Goal: Contribute content: Contribute content

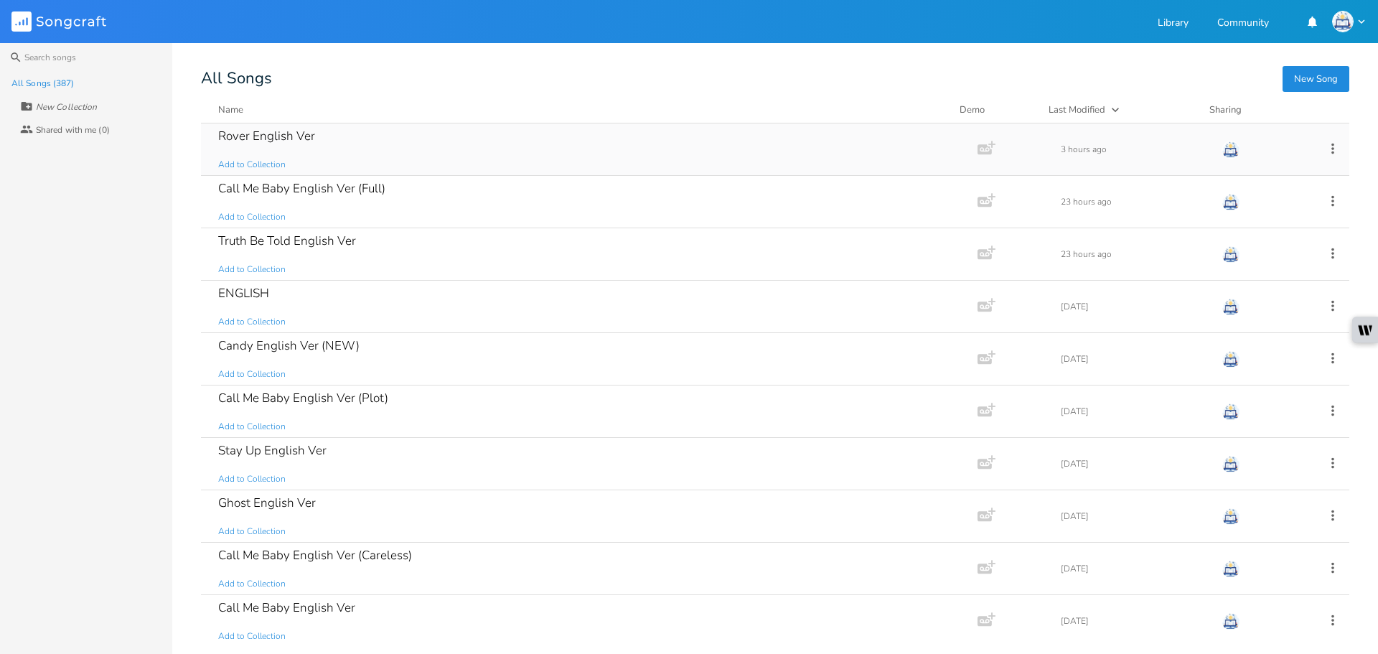
click at [383, 162] on div "Rover English Ver Add to Collection" at bounding box center [586, 149] width 737 height 52
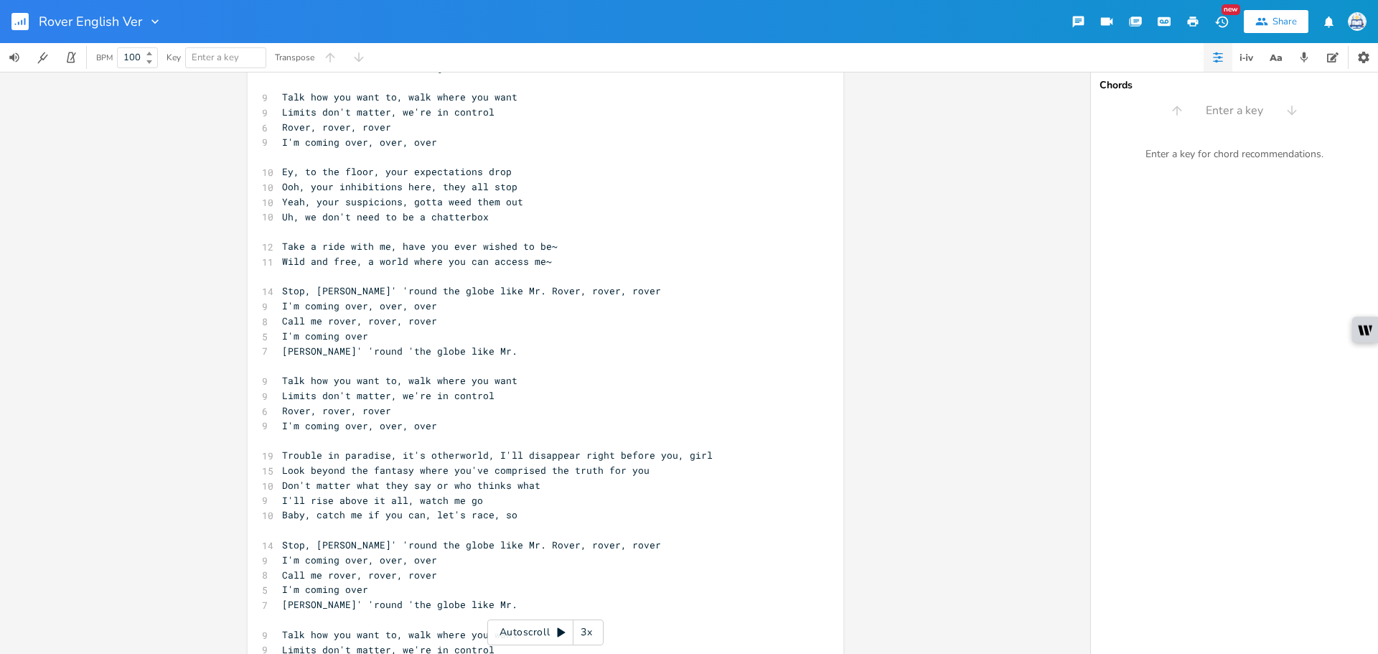
scroll to position [447, 0]
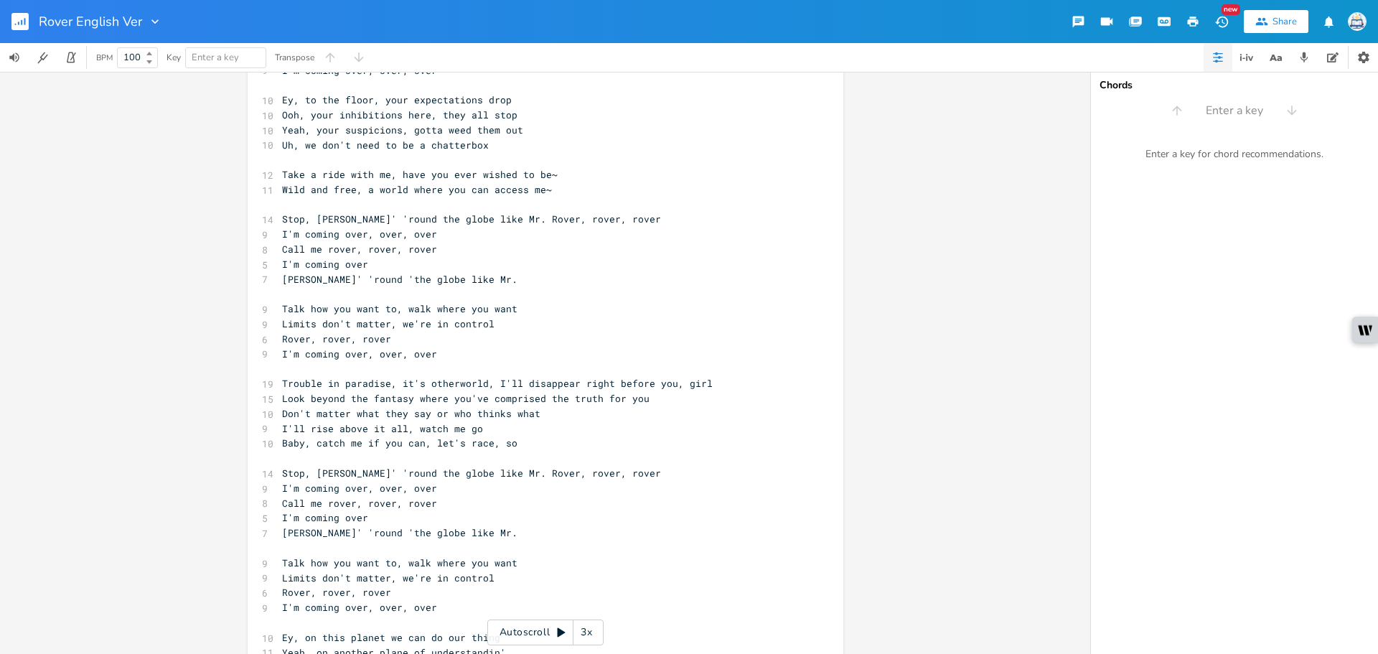
click at [643, 306] on pre "Talk how you want to, walk where you want" at bounding box center [538, 309] width 518 height 15
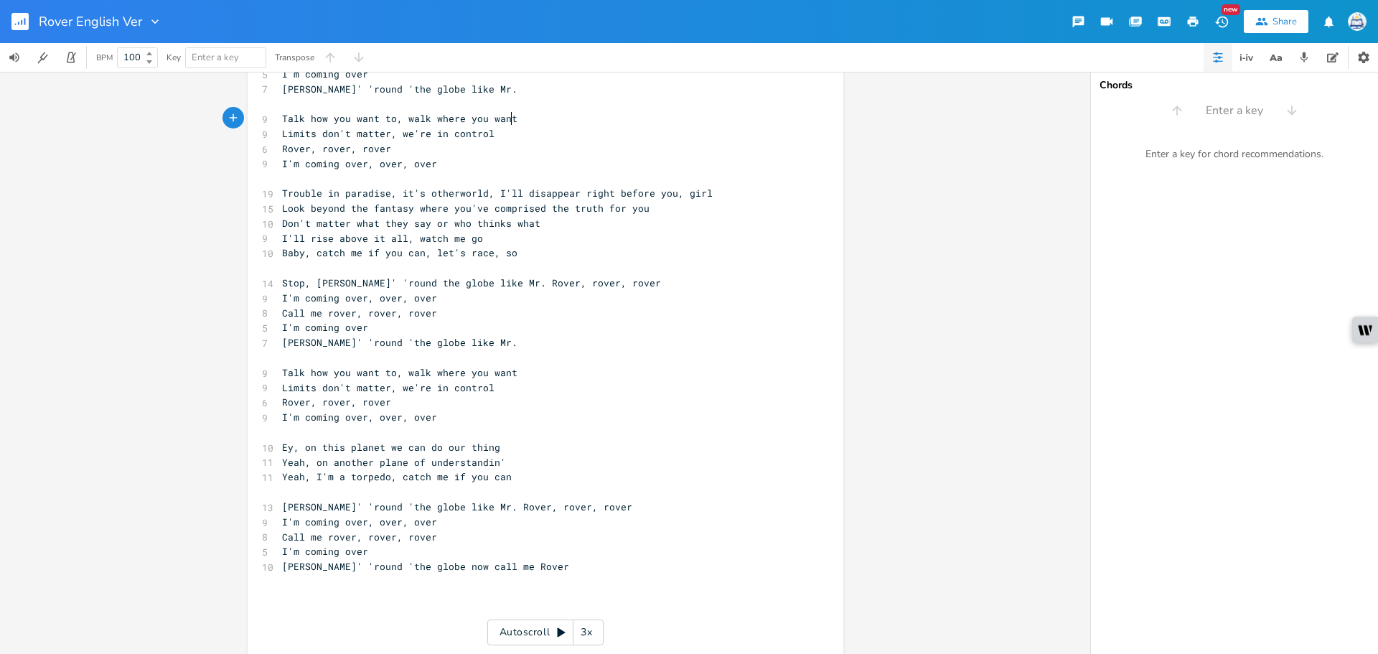
scroll to position [660, 0]
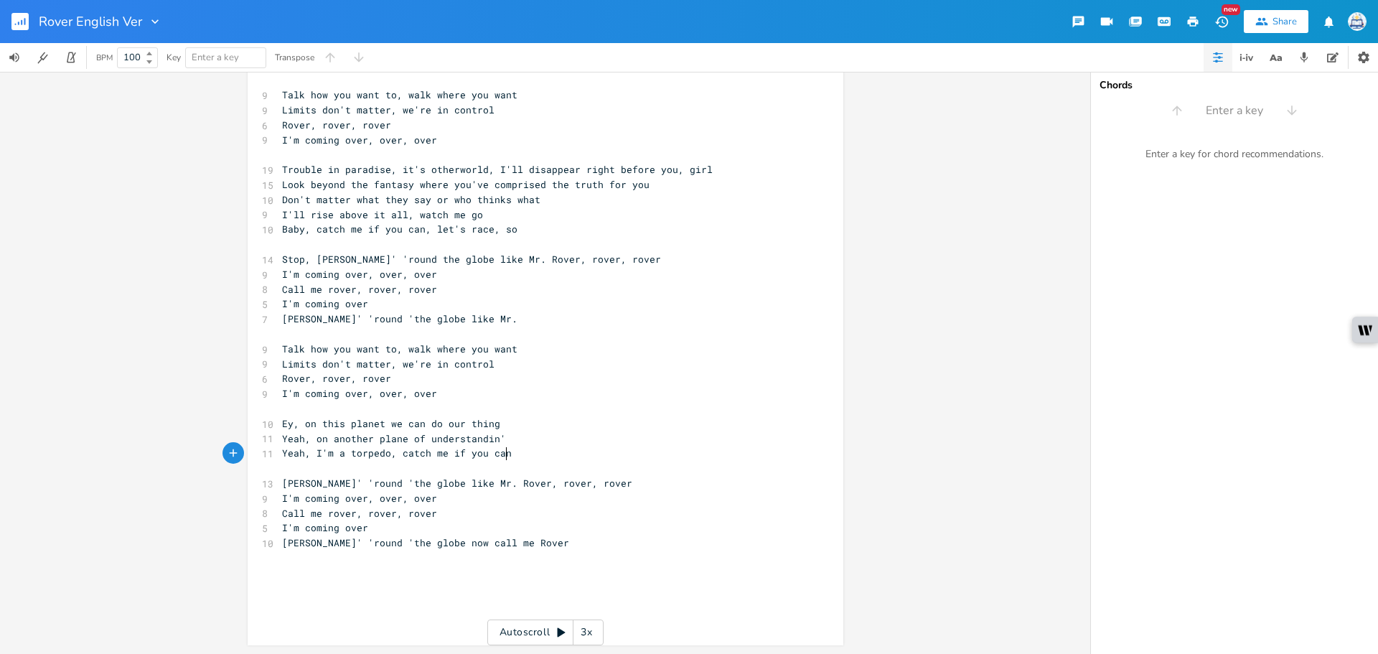
click at [621, 454] on pre "Yeah, I'm a torpedo, catch me if you can" at bounding box center [538, 453] width 518 height 15
click at [32, 34] on button "button" at bounding box center [25, 21] width 29 height 34
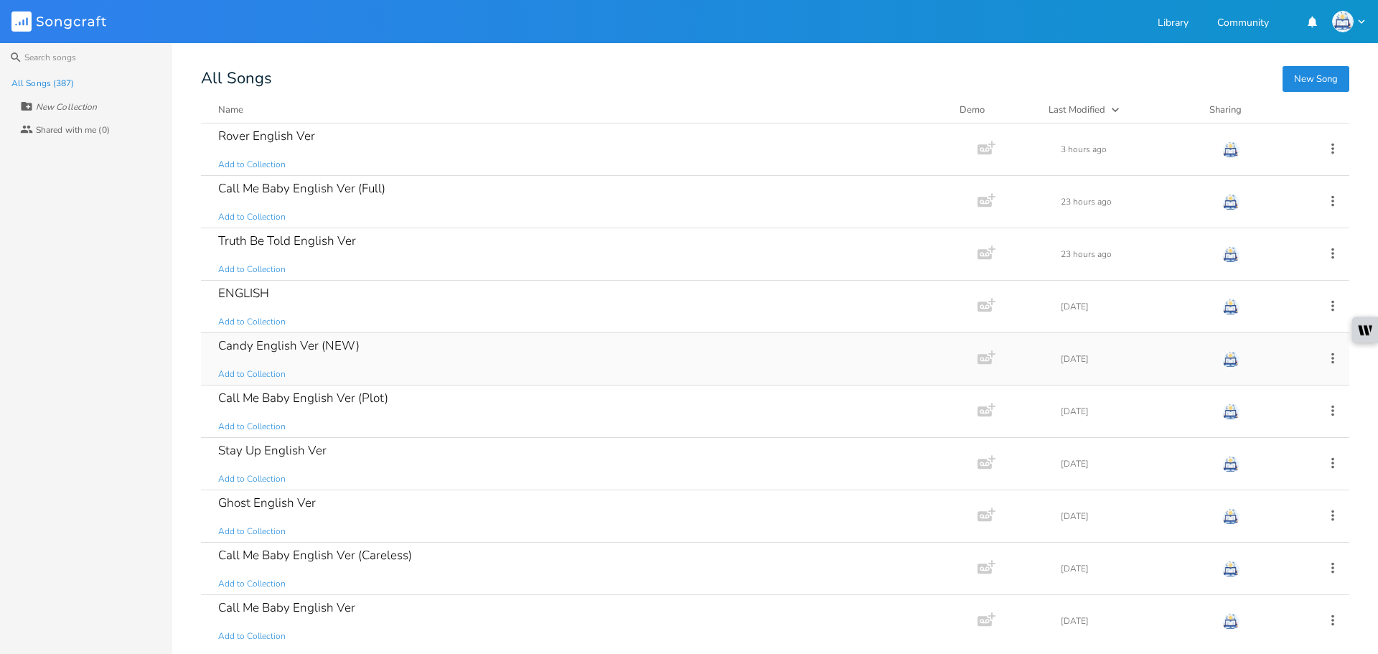
click at [422, 345] on div "Candy English Ver (NEW) Add to Collection" at bounding box center [586, 359] width 737 height 52
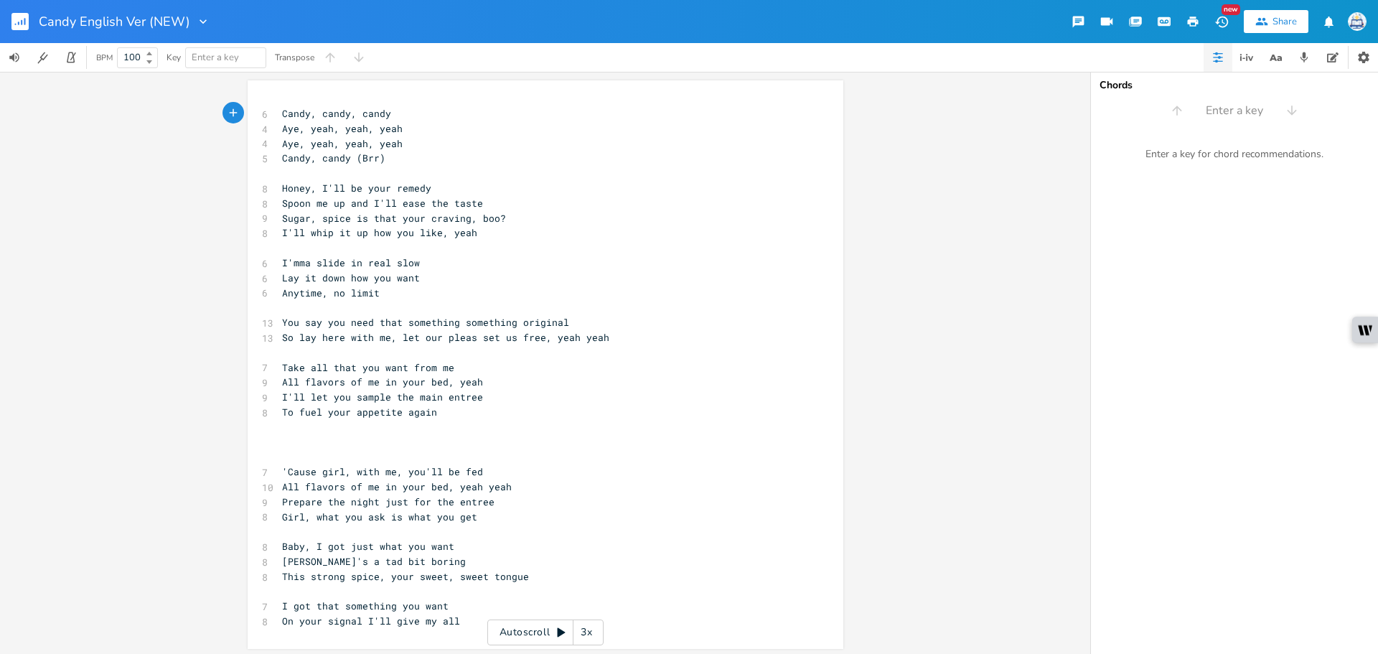
scroll to position [4, 0]
click at [436, 405] on pre "To fuel your appetite again" at bounding box center [538, 408] width 518 height 15
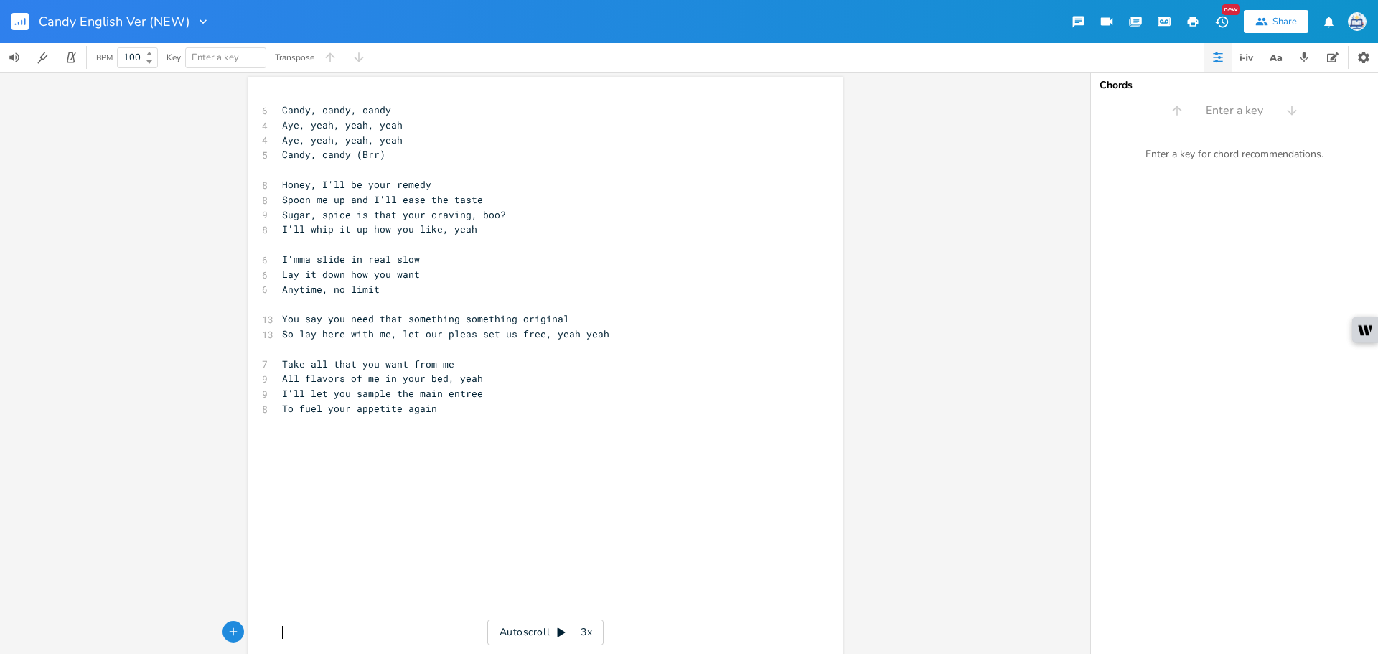
click at [351, 430] on pre "​" at bounding box center [538, 423] width 518 height 15
type textarea "Gitl"
type textarea "rrl"
type textarea "l, I'm yourcandy"
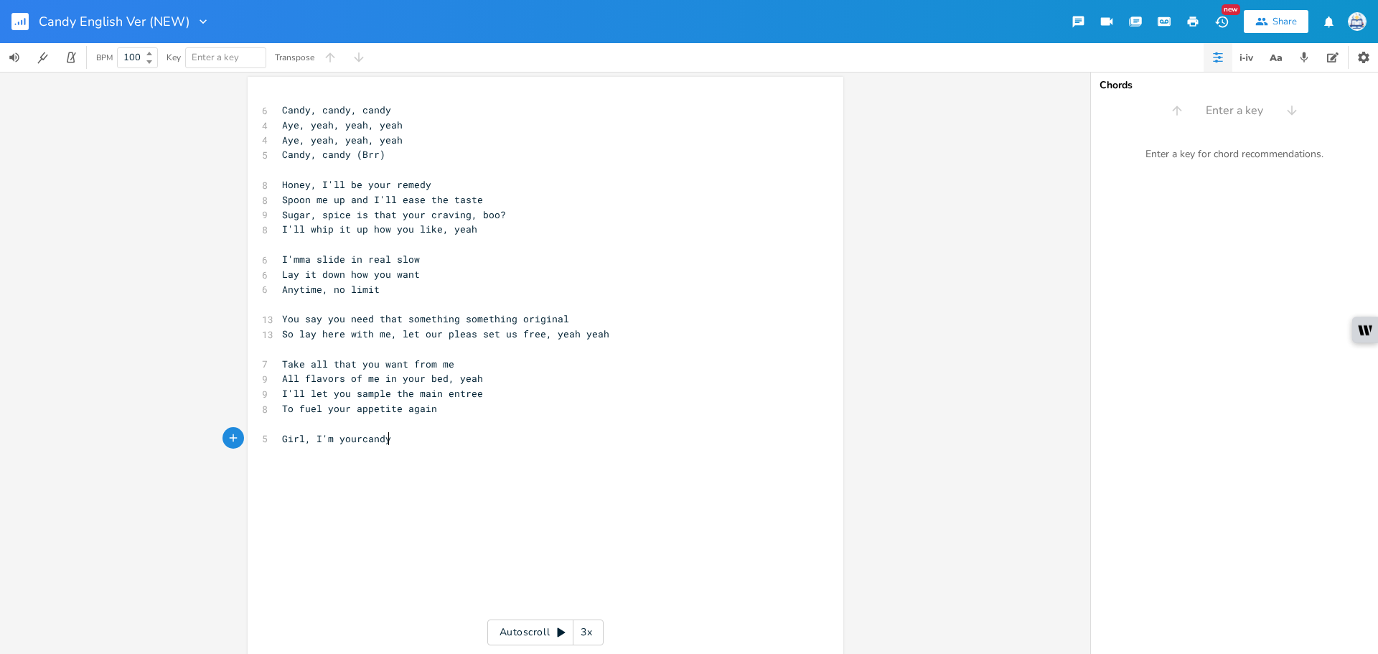
scroll to position [0, 66]
click at [354, 447] on pre "​" at bounding box center [538, 453] width 518 height 15
click at [363, 436] on span "Girl, I'm yourcandy" at bounding box center [336, 438] width 109 height 13
click at [357, 437] on span "Girl, I'm yourcandy" at bounding box center [336, 438] width 109 height 13
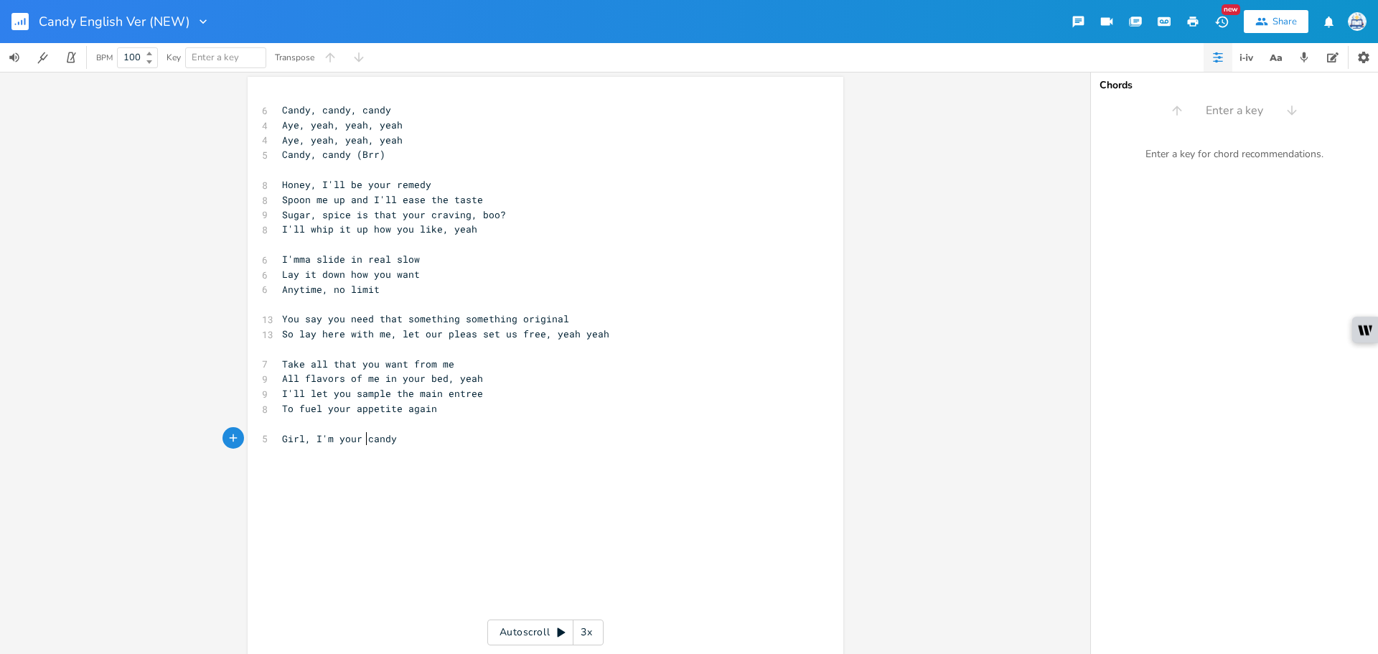
click at [415, 444] on pre "Girl, I'm your candy" at bounding box center [538, 438] width 518 height 15
type textarea ", we"
type textarea "We just got that kind of chemistry"
drag, startPoint x: 416, startPoint y: 452, endPoint x: 257, endPoint y: 459, distance: 159.5
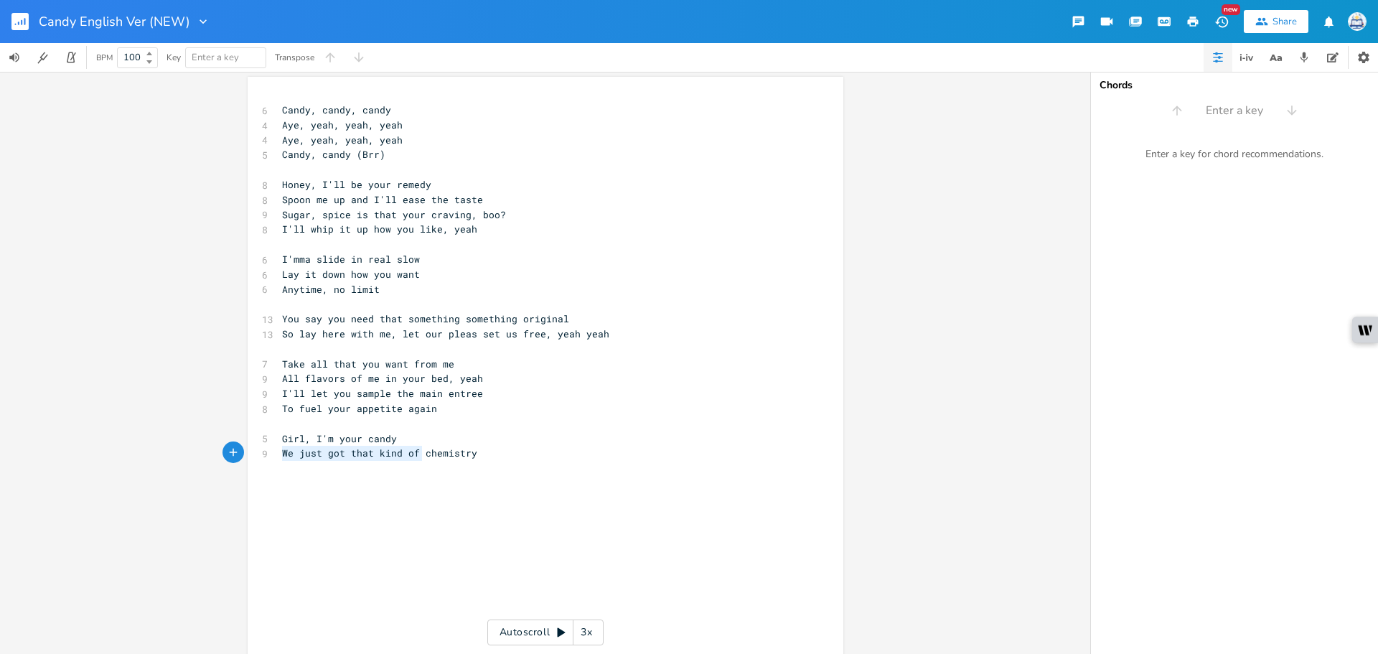
click at [279, 459] on div "9 We just got that kind of chemistry" at bounding box center [538, 453] width 518 height 15
type textarea "That's our unique sort of"
click at [548, 457] on pre "That's our unique sort of chemistry" at bounding box center [538, 453] width 518 height 15
type textarea "I can be your"
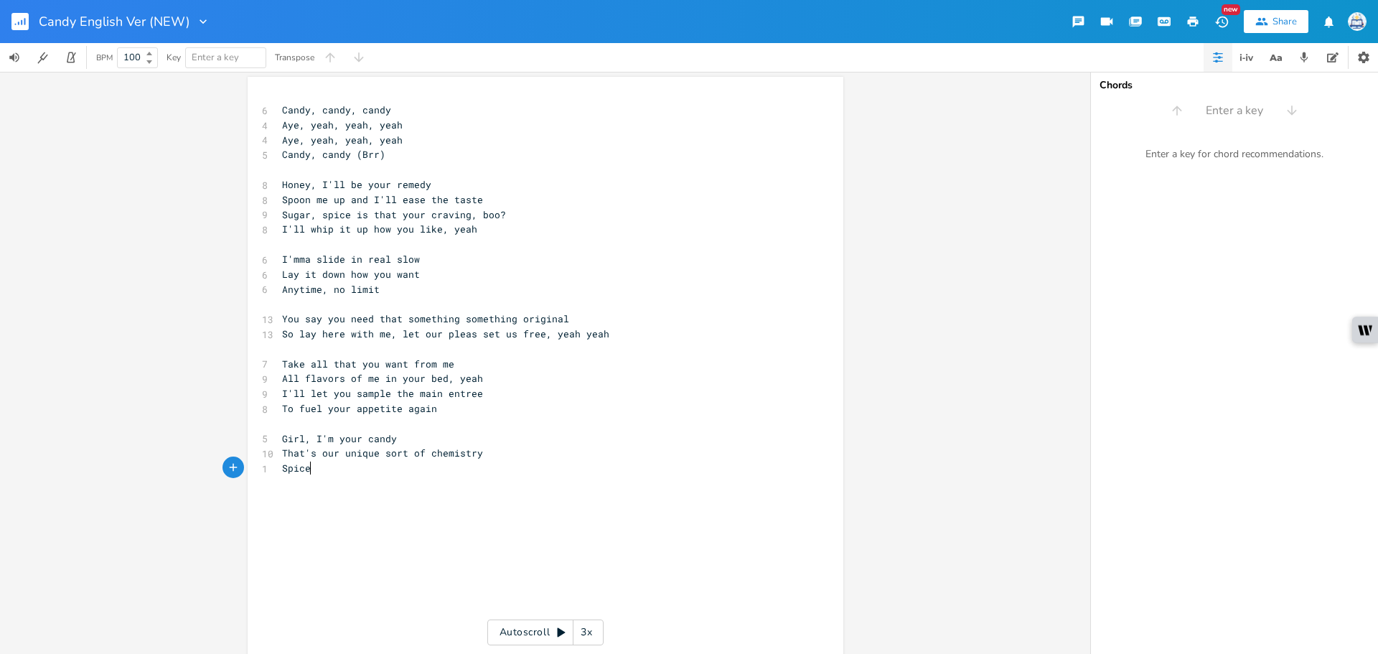
scroll to position [0, 25]
type textarea "Spice up your l"
type textarea "like like cinn"
type textarea "f"
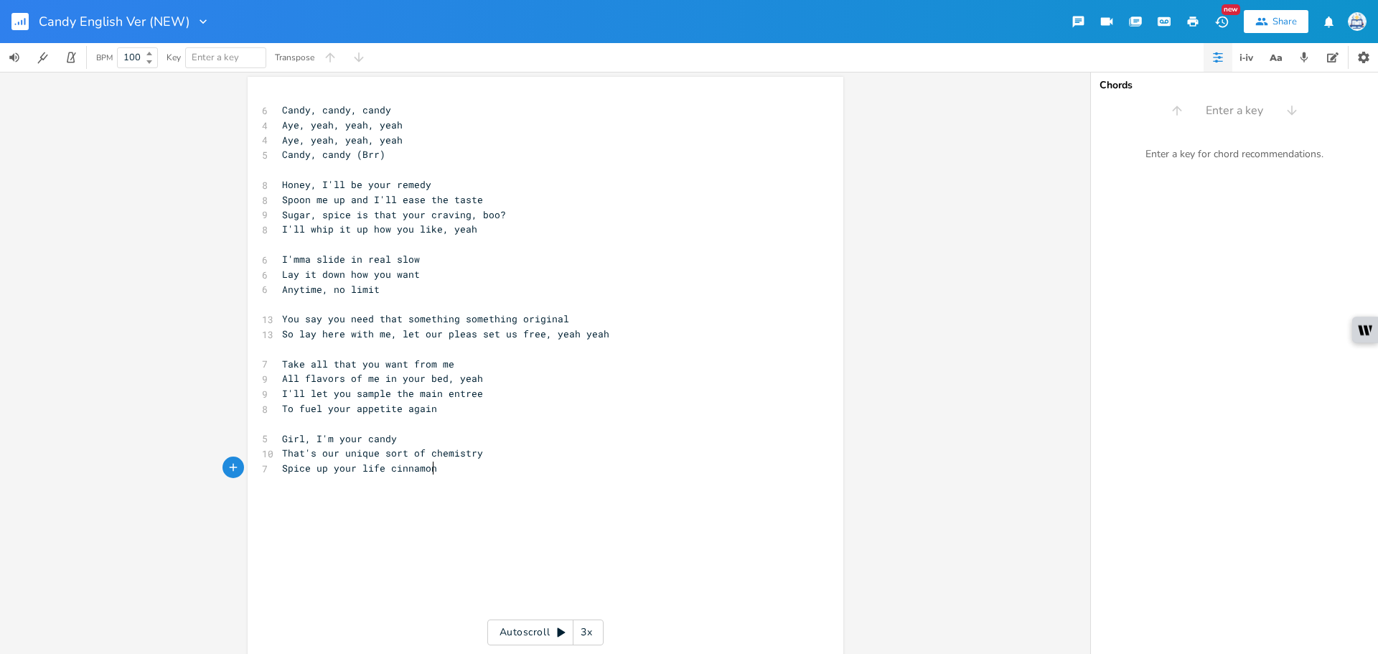
scroll to position [0, 54]
type textarea "ife cinnamon"
click at [383, 471] on span "Spice up your life cinnamon" at bounding box center [359, 468] width 155 height 13
type textarea "with"
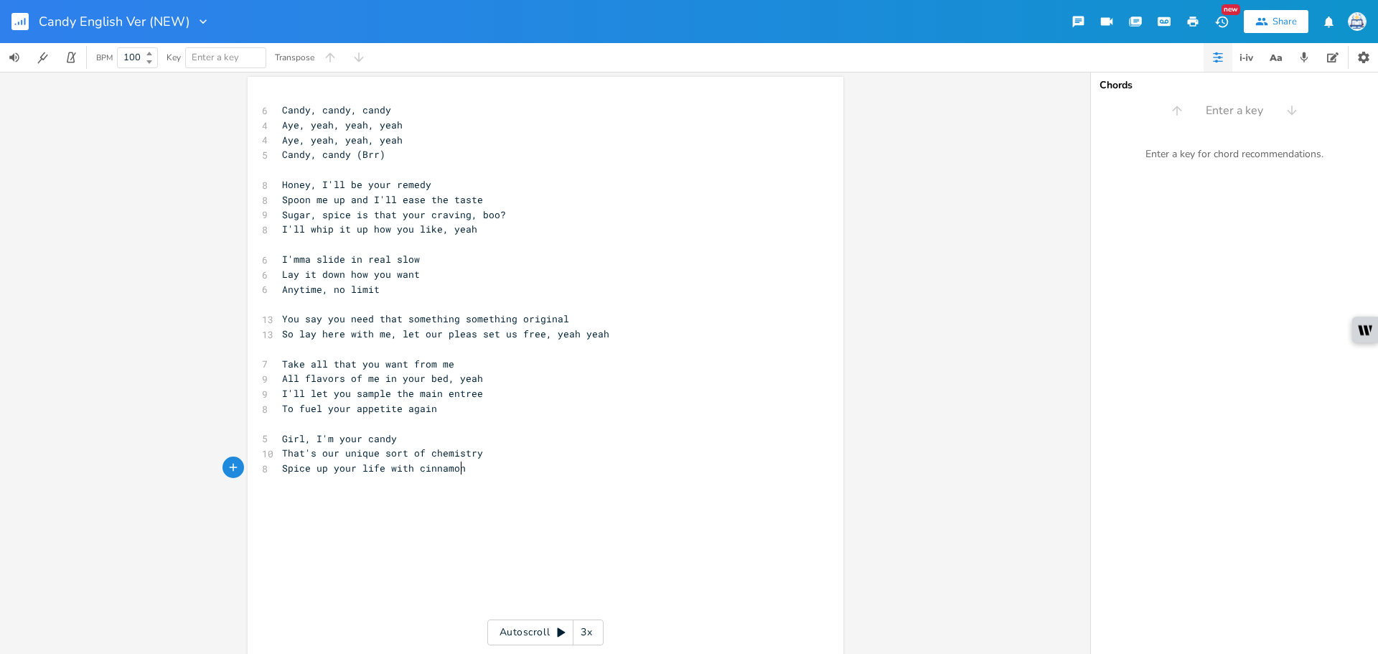
click at [536, 476] on pre "​" at bounding box center [538, 483] width 518 height 15
drag, startPoint x: 348, startPoint y: 408, endPoint x: 276, endPoint y: 411, distance: 72.5
click at [279, 411] on pre "To fuel your appetite again" at bounding box center [538, 408] width 518 height 15
type textarea "And fuel that"
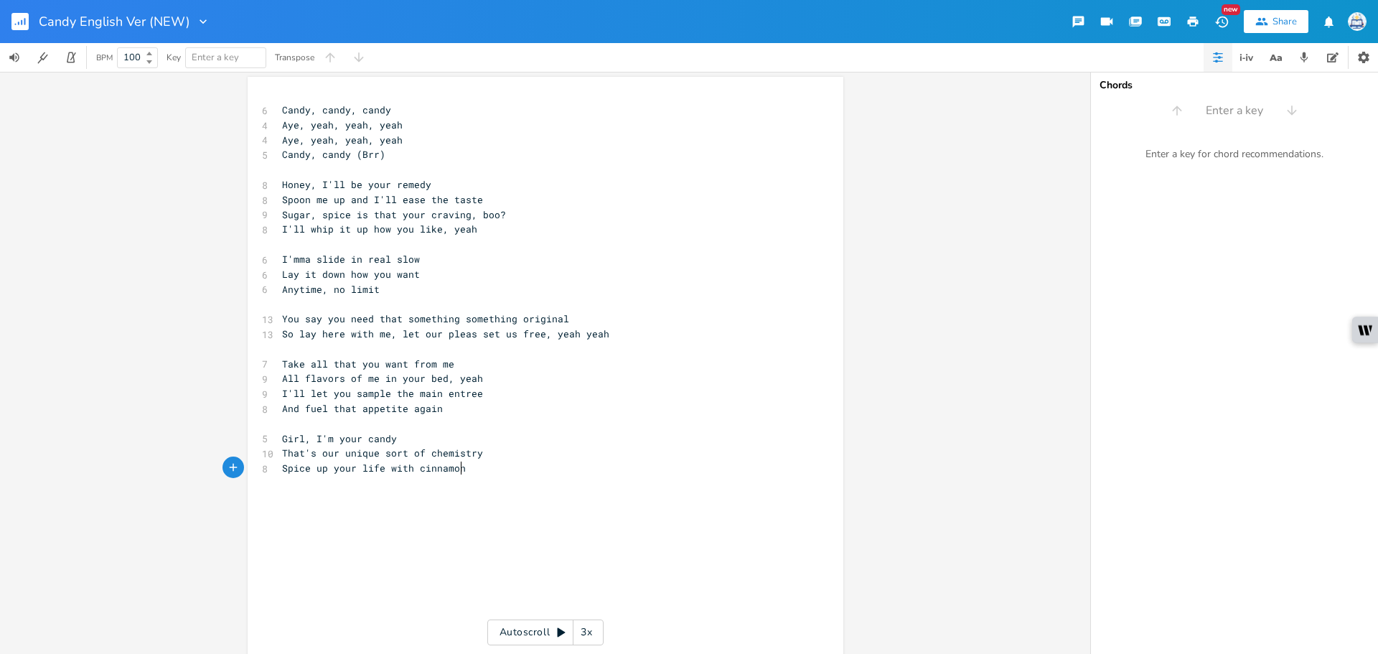
click at [549, 476] on pre "​" at bounding box center [538, 483] width 518 height 15
click at [535, 488] on pre "​" at bounding box center [538, 483] width 518 height 15
click at [330, 468] on span "Spice up your life with cinnamon" at bounding box center [374, 468] width 184 height 13
click at [345, 484] on pre "​" at bounding box center [538, 483] width 518 height 15
type textarea "Ref"
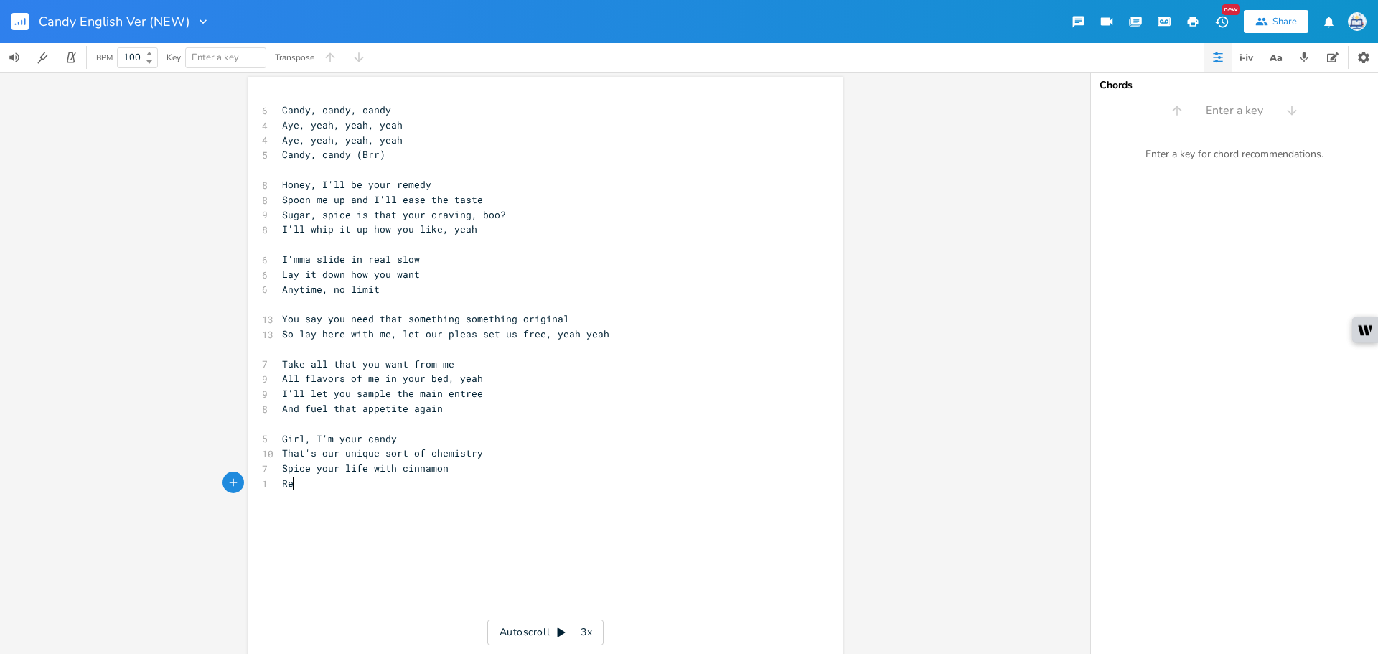
scroll to position [0, 14]
type textarea "ref"
type textarea "freshing, cool"
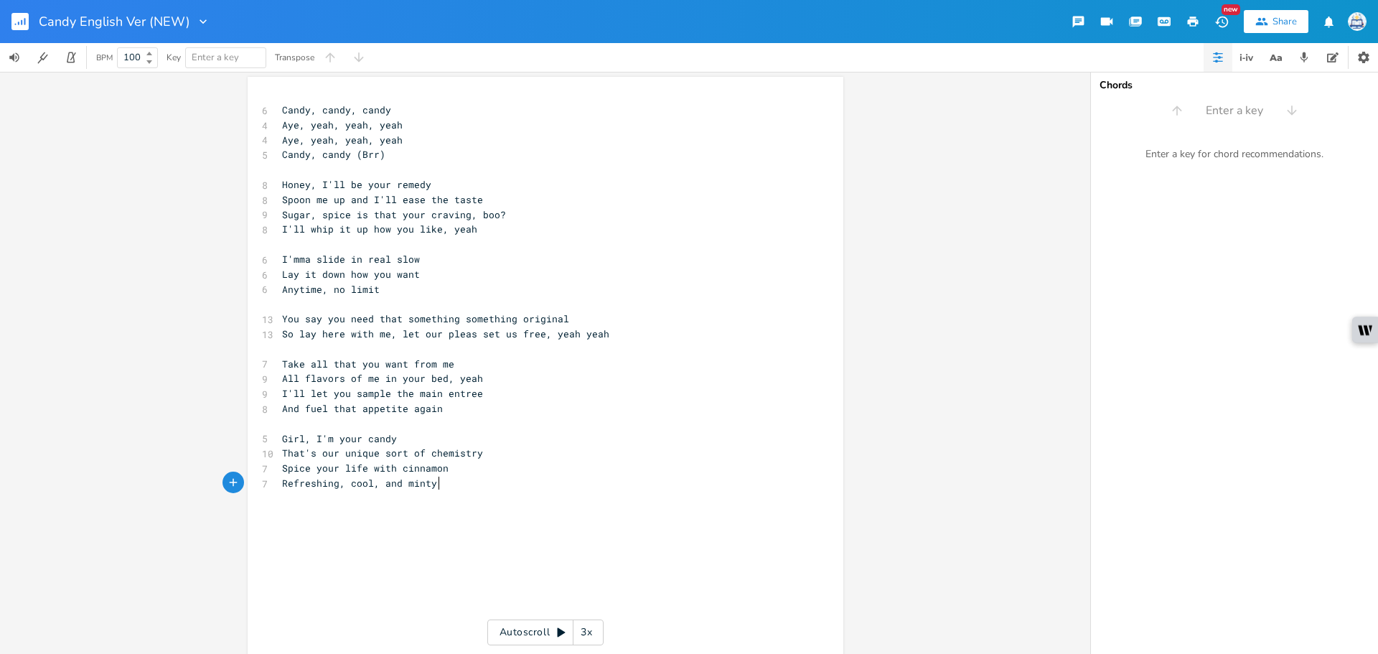
type textarea ", and minty ,"
type textarea ","
type textarea "y, baby"
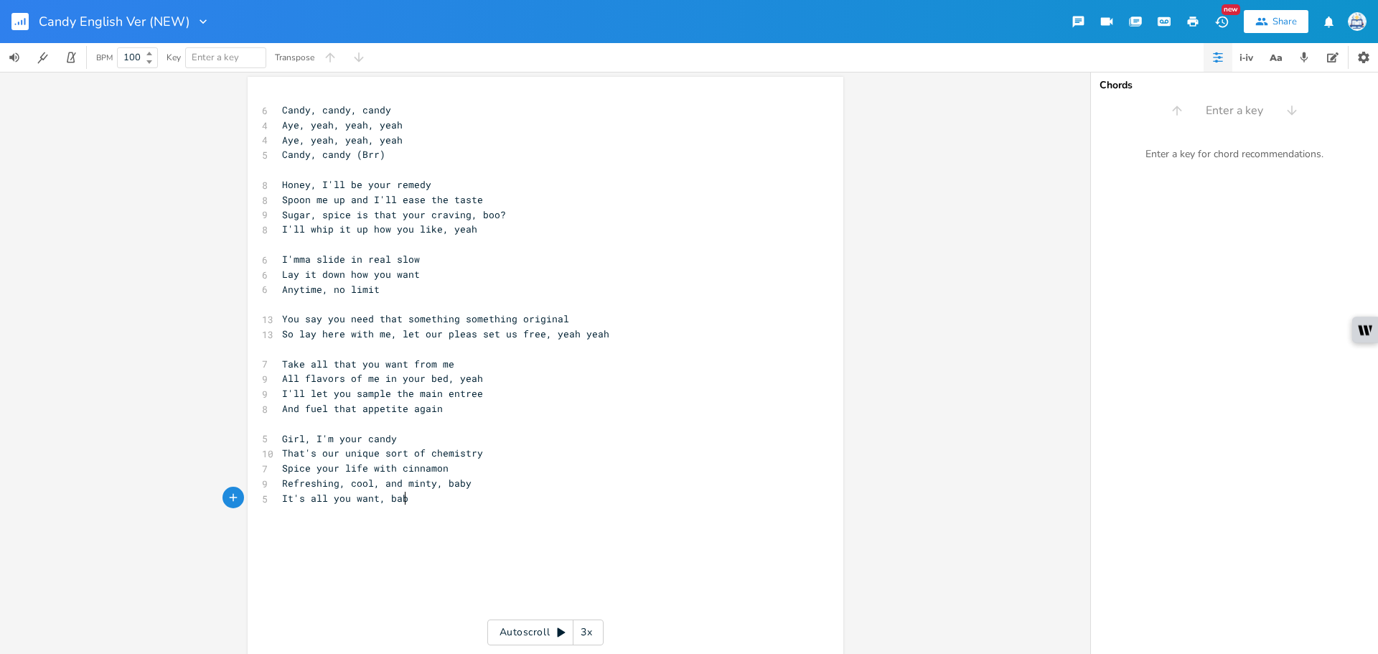
type textarea "It's all you want, babs"
type textarea "e"
click at [507, 477] on pre "Refreshing, cool, and minty, baby" at bounding box center [538, 483] width 518 height 15
click at [487, 486] on pre "Refreshing, cool, and minty" at bounding box center [538, 483] width 518 height 15
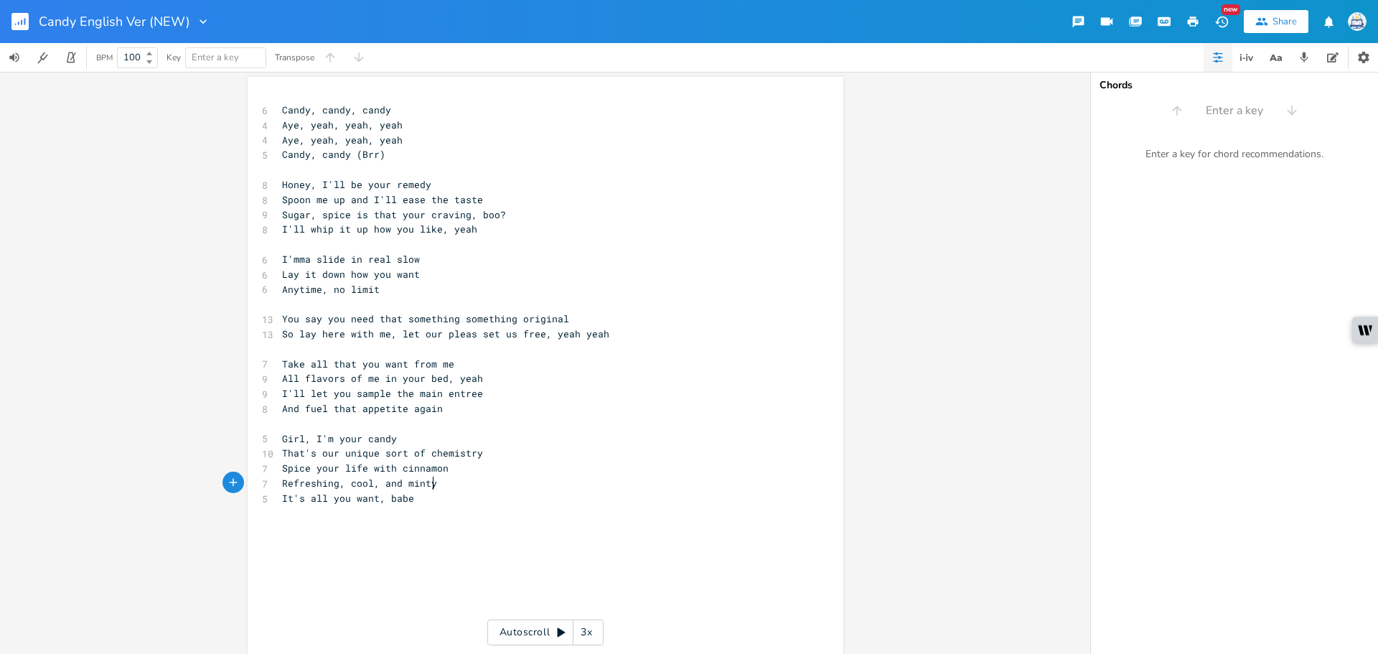
click at [473, 501] on pre "It's all you want, babe" at bounding box center [538, 498] width 518 height 15
type textarea "Aye, yeah, yeah, yeah [PERSON_NAME], yeah, yeah, yeah"
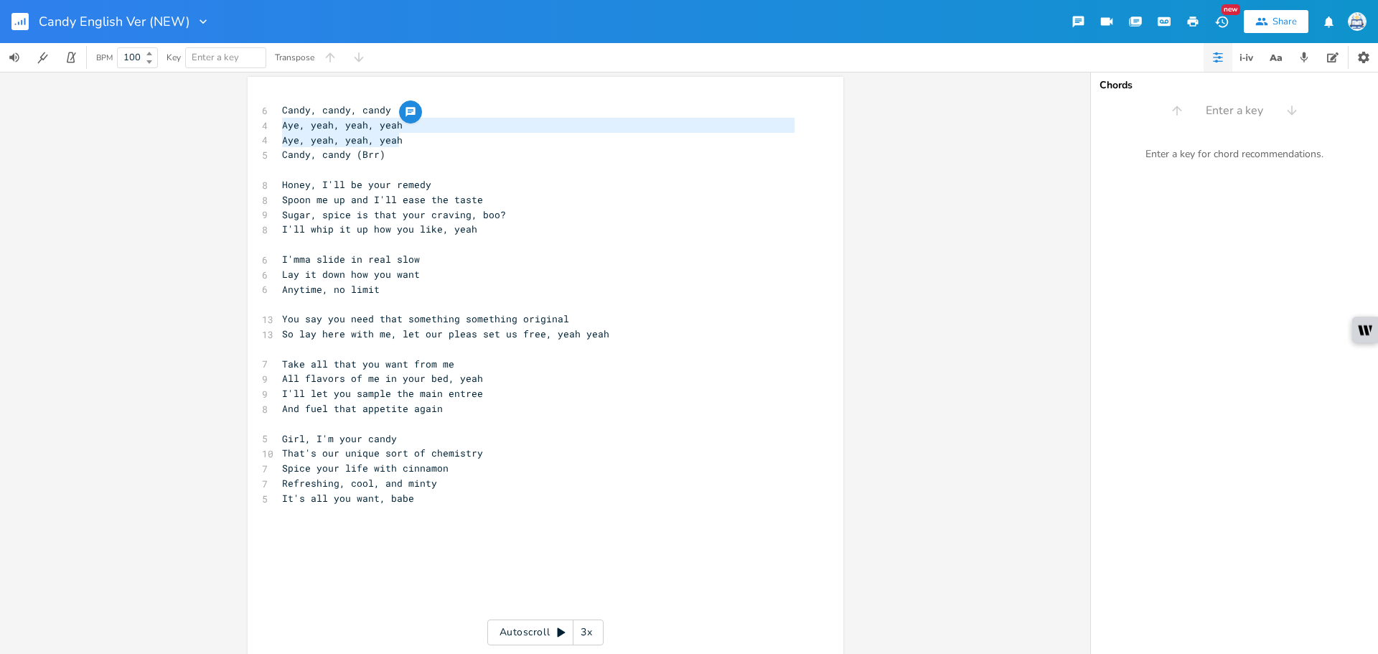
drag, startPoint x: 279, startPoint y: 125, endPoint x: 399, endPoint y: 145, distance: 122.3
click at [399, 145] on div "6 Candy, candy, candy 4 Aye, yeah, yeah, yeah 4 Aye, yeah, yeah, yeah 5 Candy, …" at bounding box center [538, 528] width 518 height 851
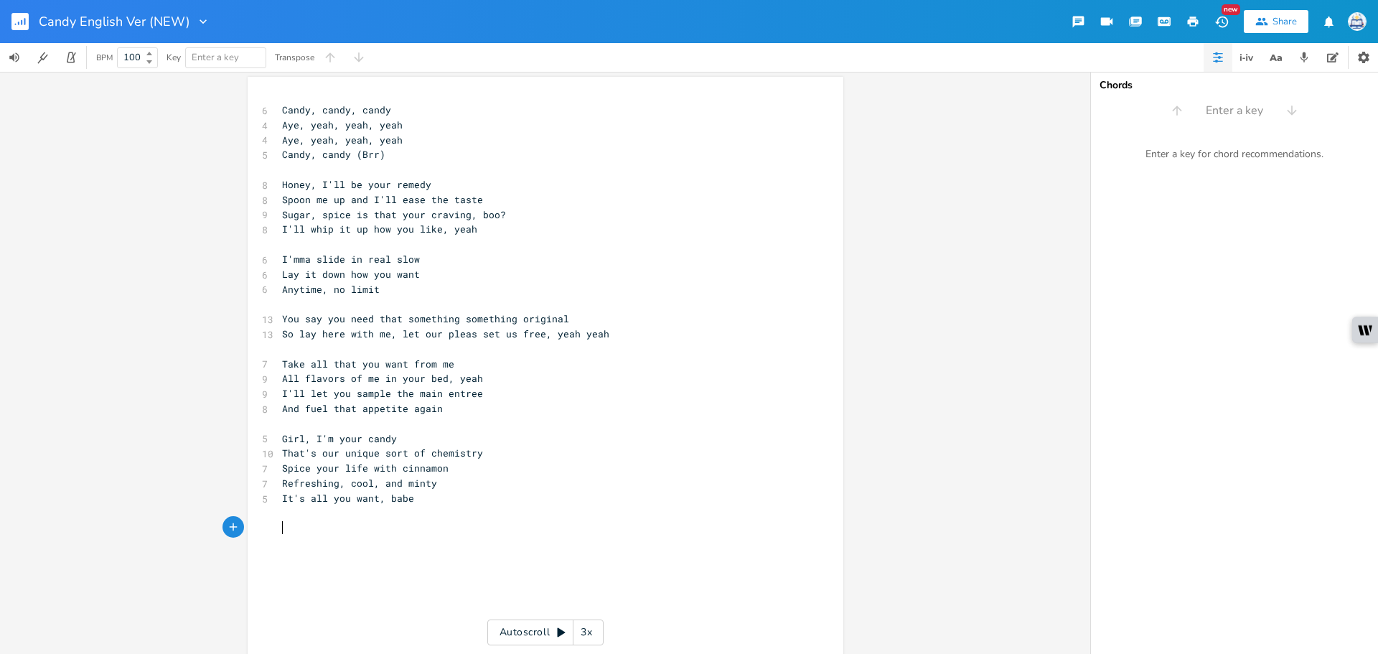
click at [376, 523] on pre "​" at bounding box center [538, 527] width 518 height 15
type textarea "Got me feeling like pop rocks, strawberry"
type textarea ","
type textarea ", bubblegum"
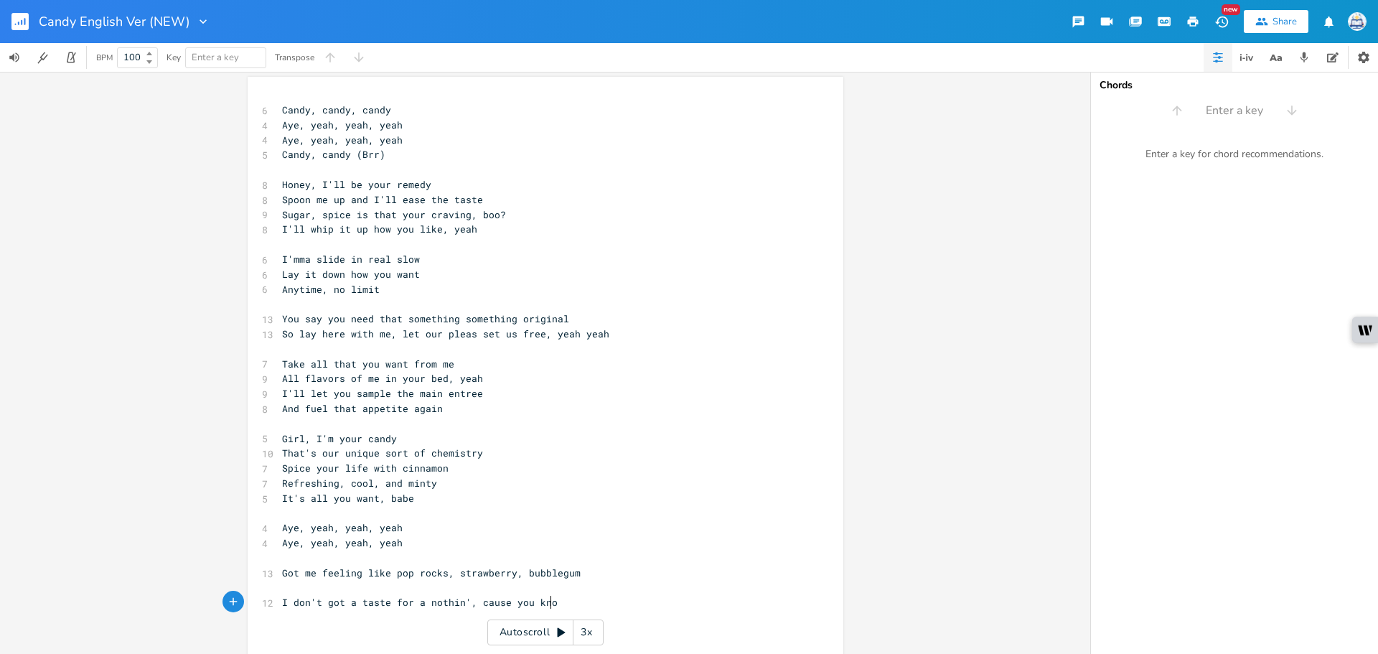
type textarea "I don't got a taste for a nothin', cause you know"
type textarea "All I want is you, my love"
type textarea ", candy"
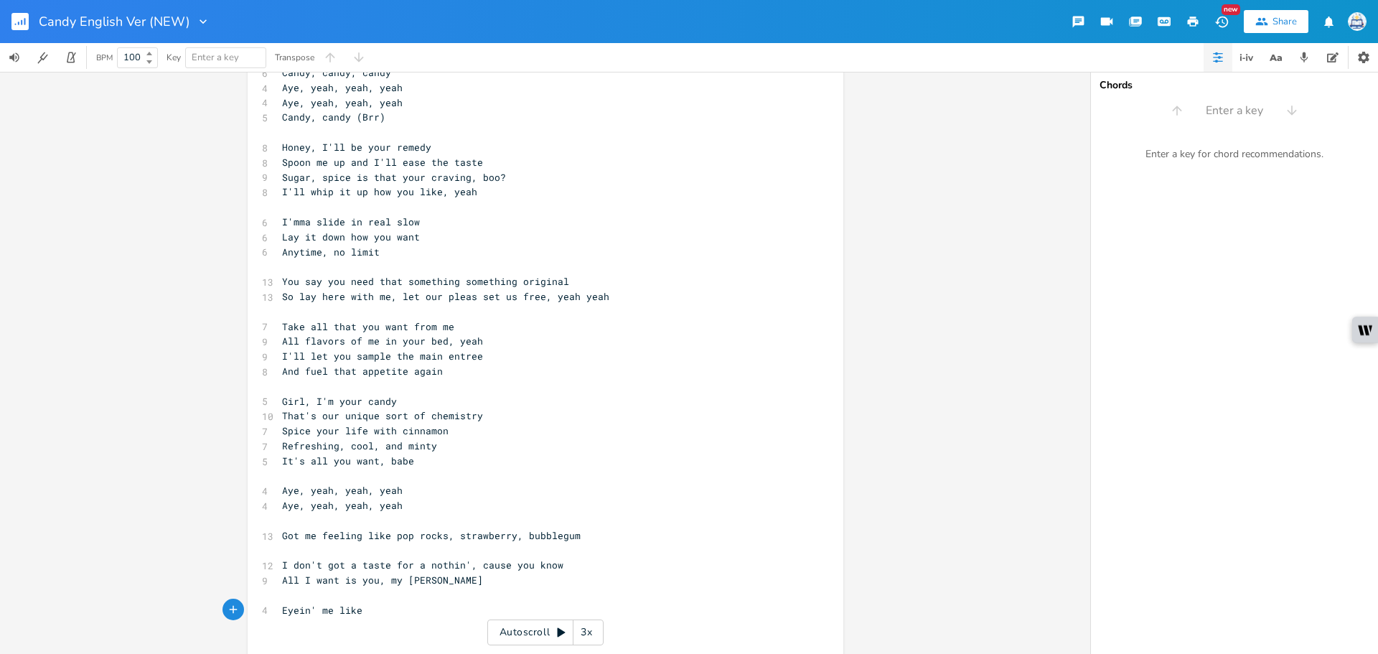
scroll to position [0, 60]
type textarea "Eyein' me like I'm your pray"
type textarea "ey, well goddamn"
type textarea "Tell me what you're waiting for"
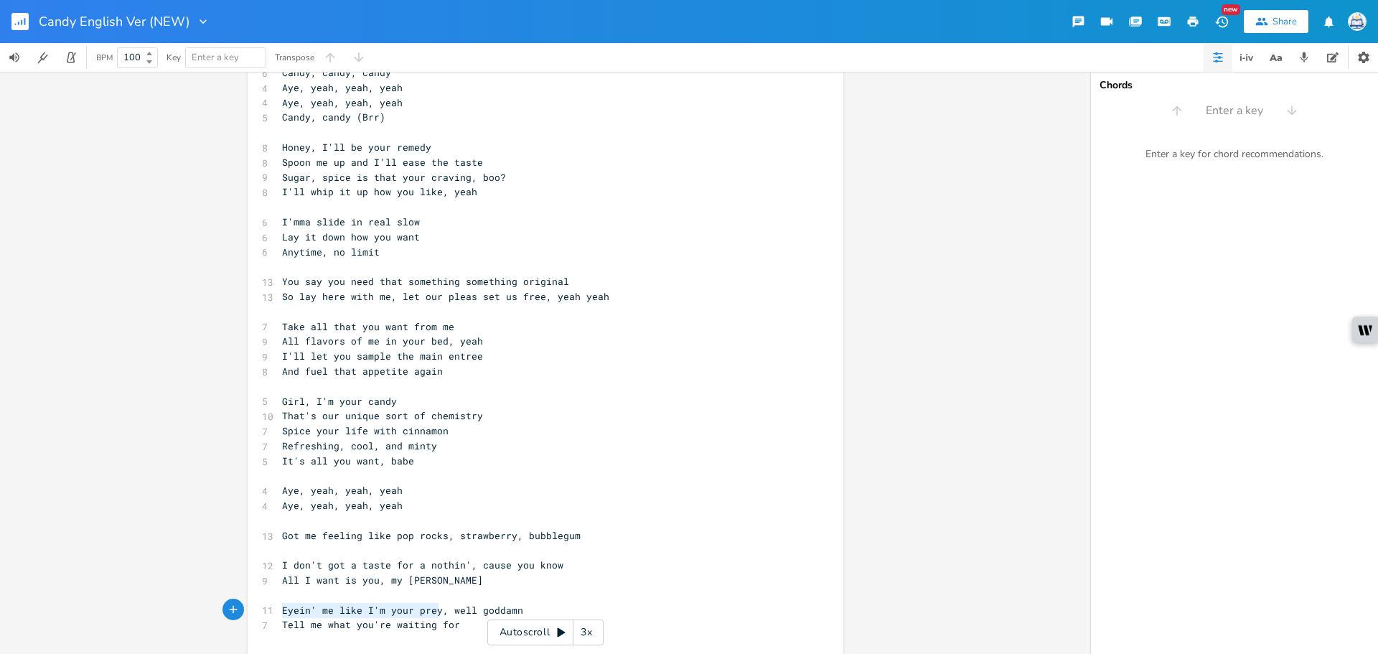
drag, startPoint x: 436, startPoint y: 611, endPoint x: 248, endPoint y: 617, distance: 188.2
click at [248, 617] on div "Eyein' me like I'm your prey x 6 Candy, candy, candy 4 Aye, yeah, yeah, yeah 4 …" at bounding box center [546, 555] width 596 height 1032
type textarea "Go ahead and clean your plate"
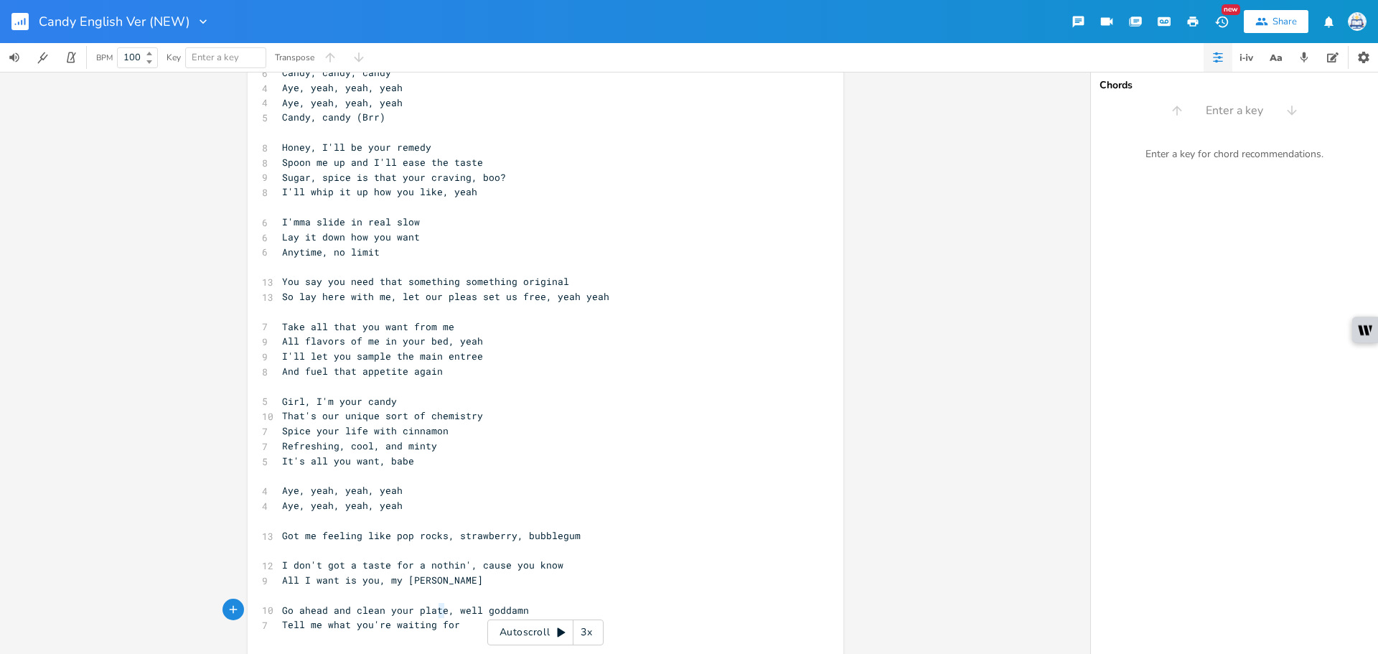
type textarea "ate"
drag, startPoint x: 437, startPoint y: 609, endPoint x: 424, endPoint y: 612, distance: 13.4
click at [424, 612] on span "Go ahead and clean your plate, well goddamn" at bounding box center [405, 610] width 247 height 13
click at [660, 499] on pre "Aye, yeah, yeah, yeah" at bounding box center [538, 505] width 518 height 15
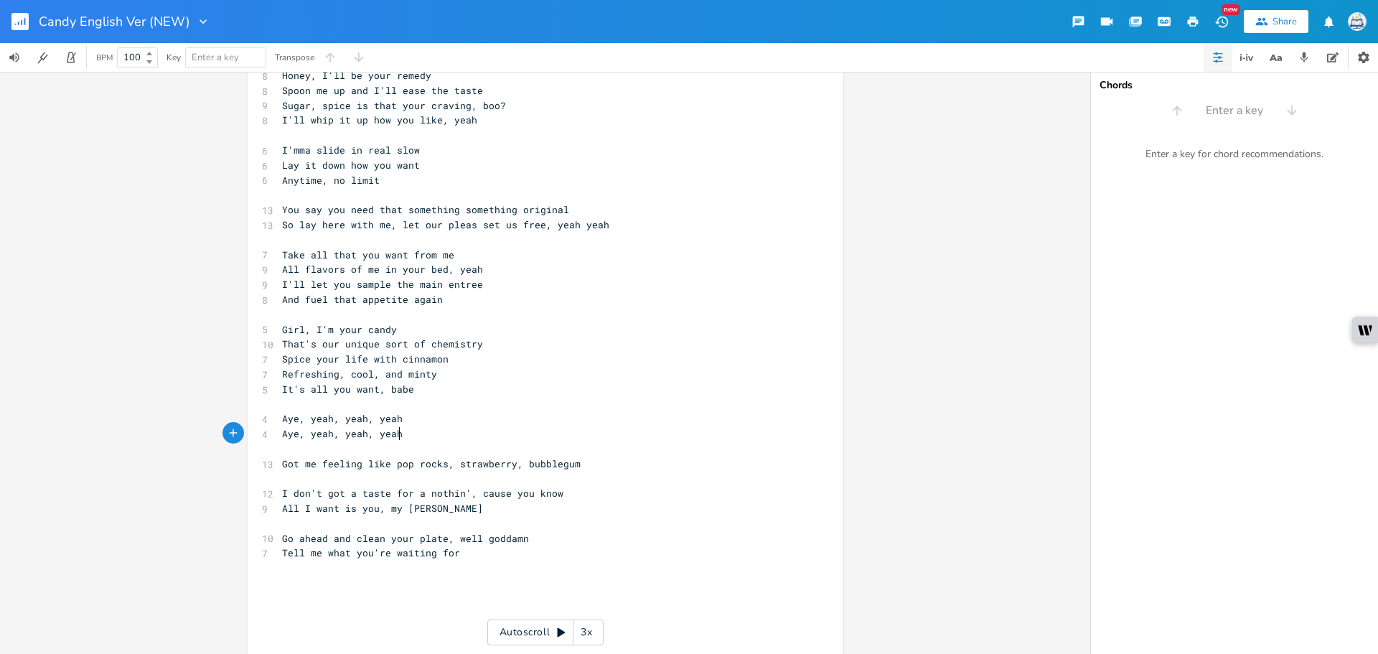
click at [441, 538] on span "Go ahead and clean your plate, well goddamn" at bounding box center [405, 538] width 247 height 13
click at [438, 541] on span "Go ahead and clean your plate, well goddamn" at bounding box center [405, 538] width 247 height 13
drag, startPoint x: 437, startPoint y: 541, endPoint x: 270, endPoint y: 541, distance: 167.3
click at [270, 541] on div "Go ahead and clean your plate x 6 Candy, candy, candy 4 Aye, yeah, yeah, yeah 4…" at bounding box center [546, 484] width 596 height 1032
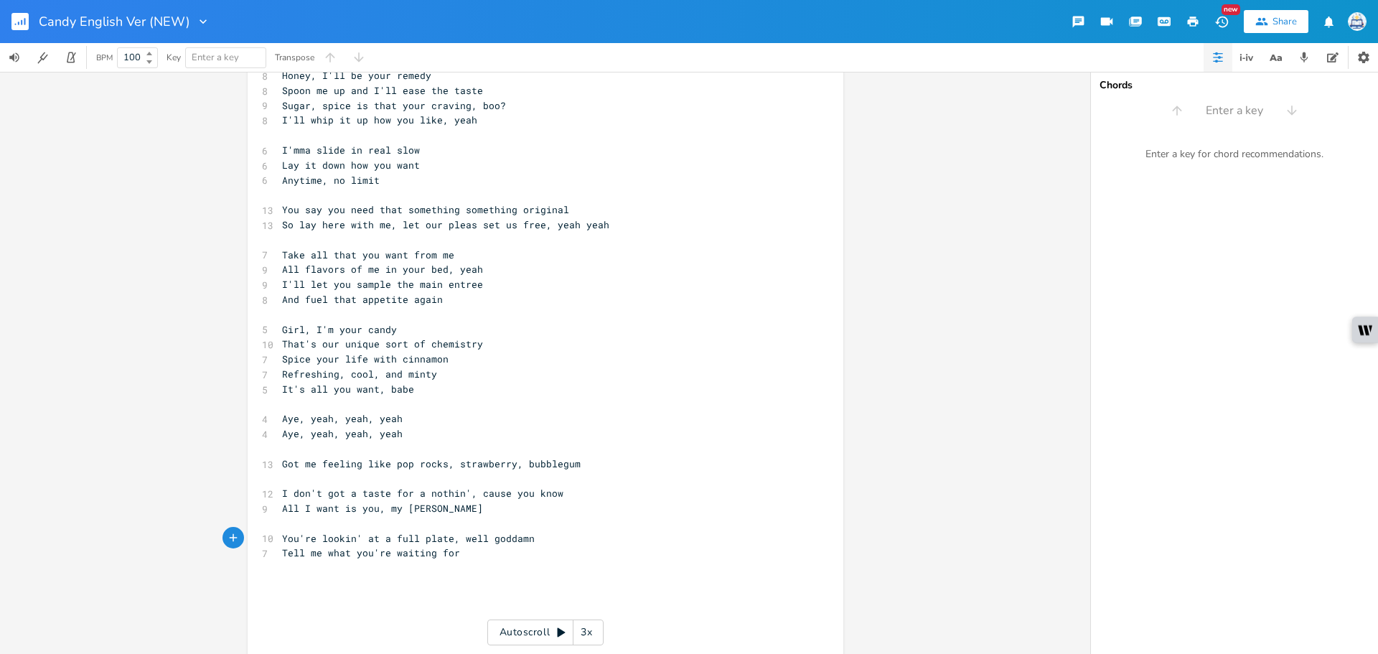
type textarea "You're lookin' at a full plate"
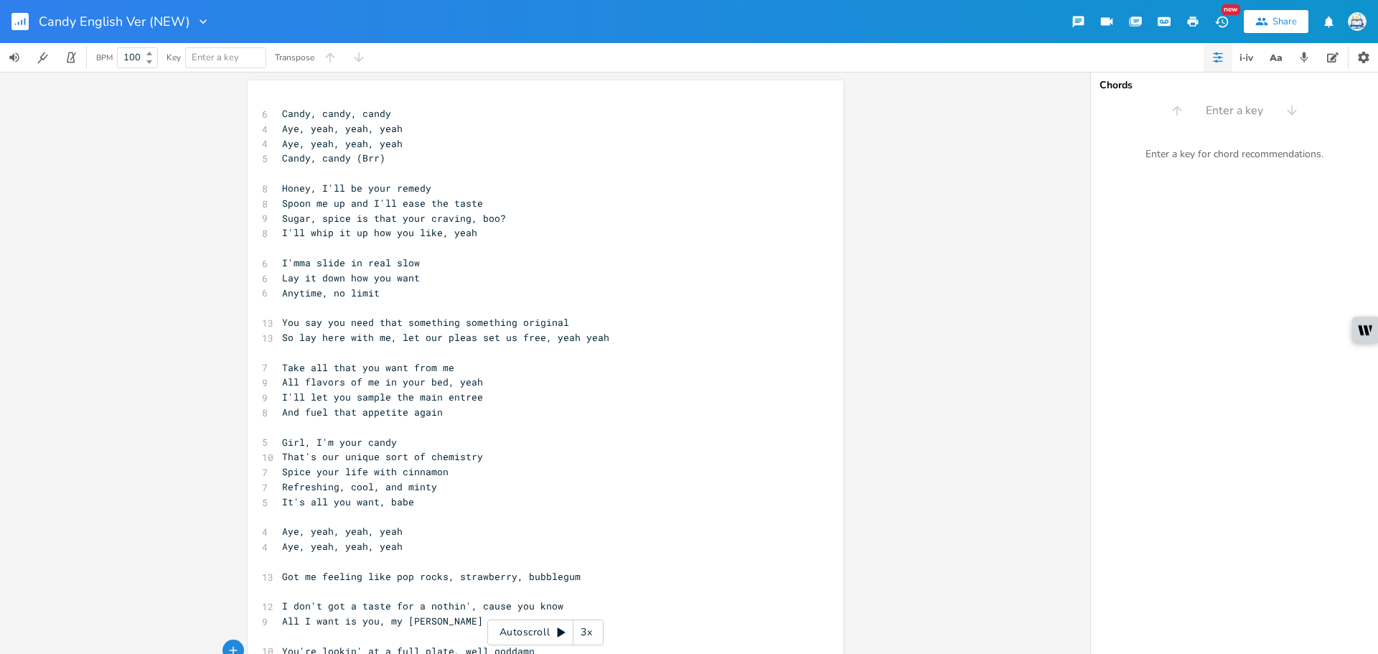
scroll to position [72, 0]
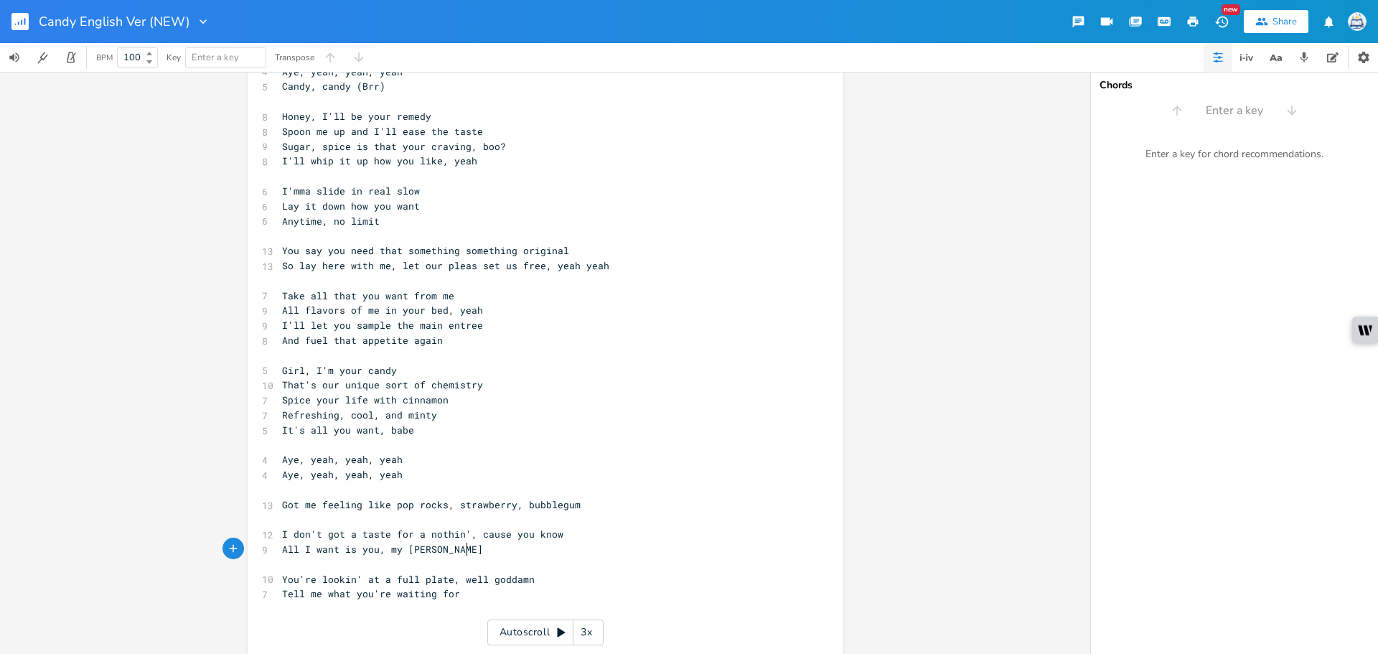
click at [625, 552] on pre "All I want is you, my [PERSON_NAME]" at bounding box center [538, 549] width 518 height 15
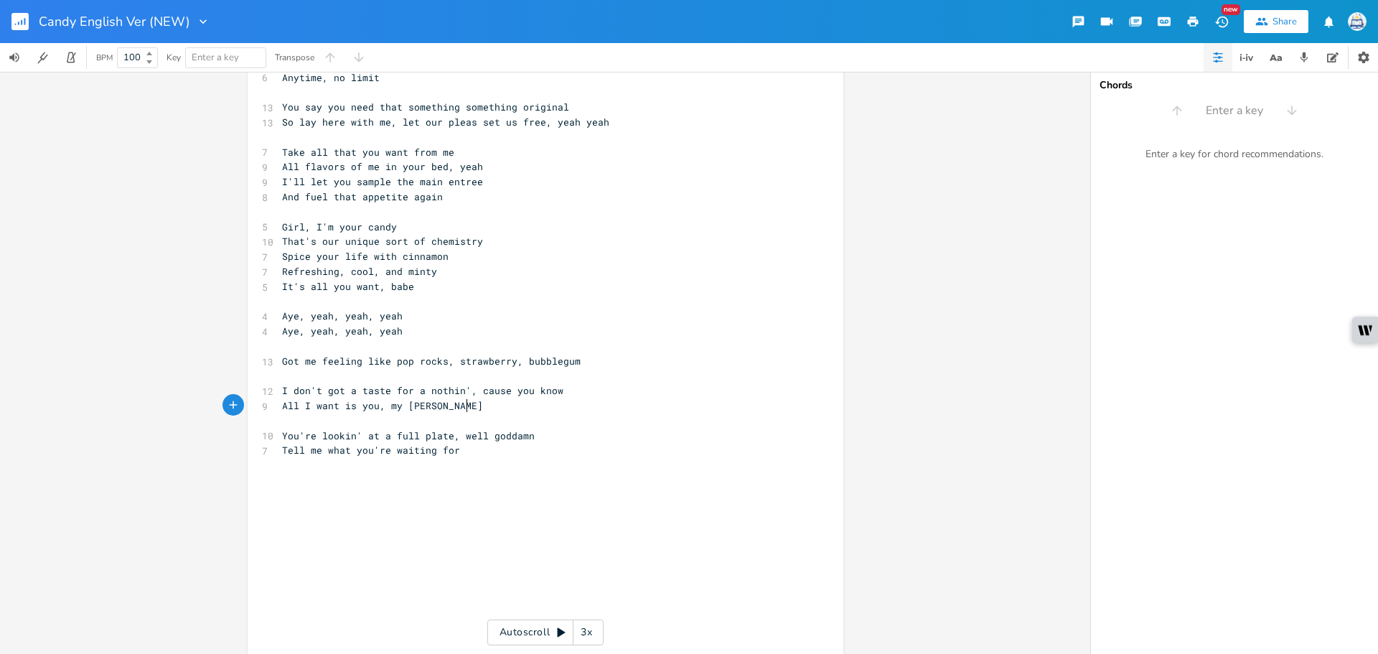
scroll to position [144, 0]
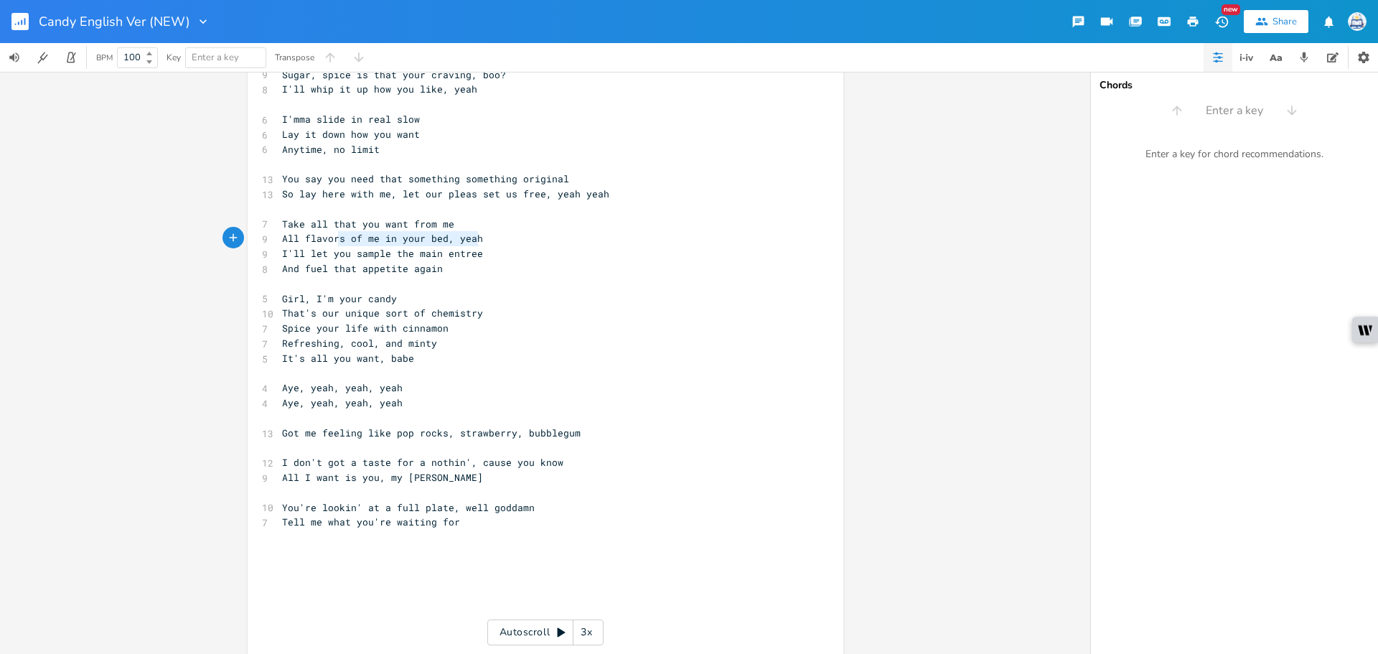
type textarea "I"
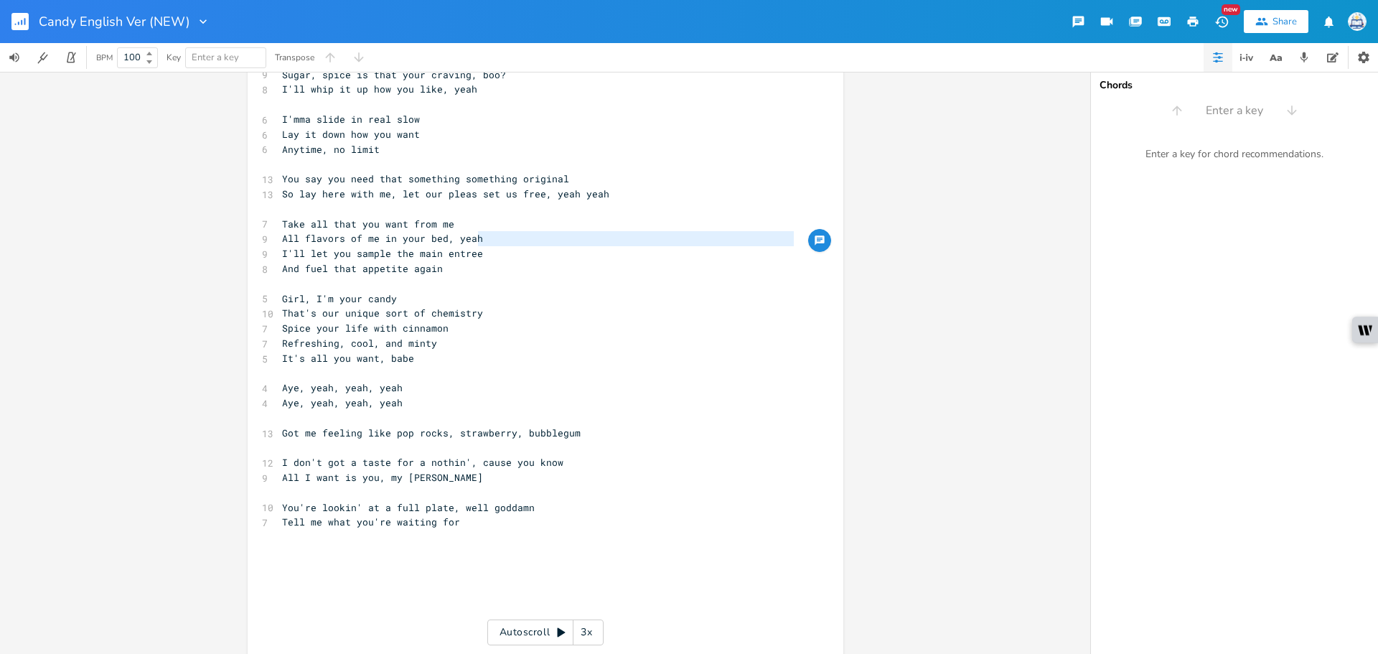
type textarea "All flavors of me in your bed, yeah"
drag, startPoint x: 492, startPoint y: 237, endPoint x: 236, endPoint y: 233, distance: 256.3
click at [233, 235] on div "All flavors of me in your bed, yeah x 6 Candy, candy, candy 4 Aye, yeah, yeah, …" at bounding box center [545, 363] width 1090 height 582
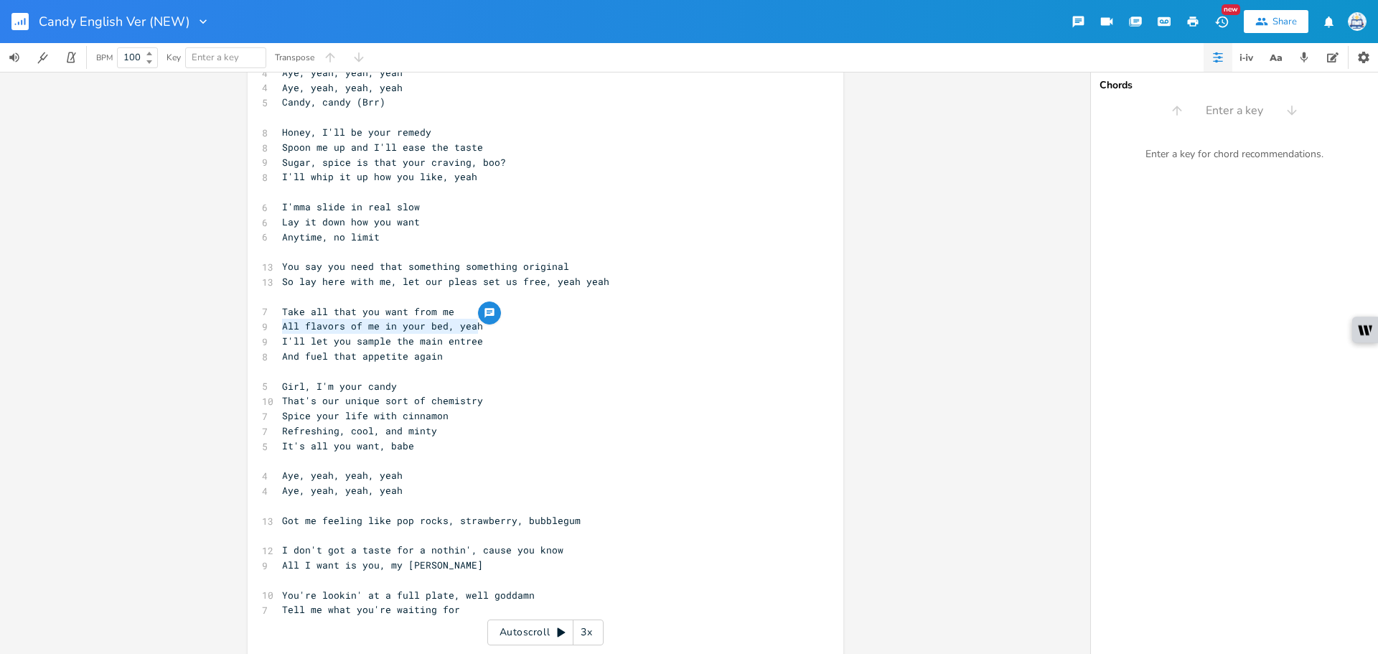
scroll to position [0, 0]
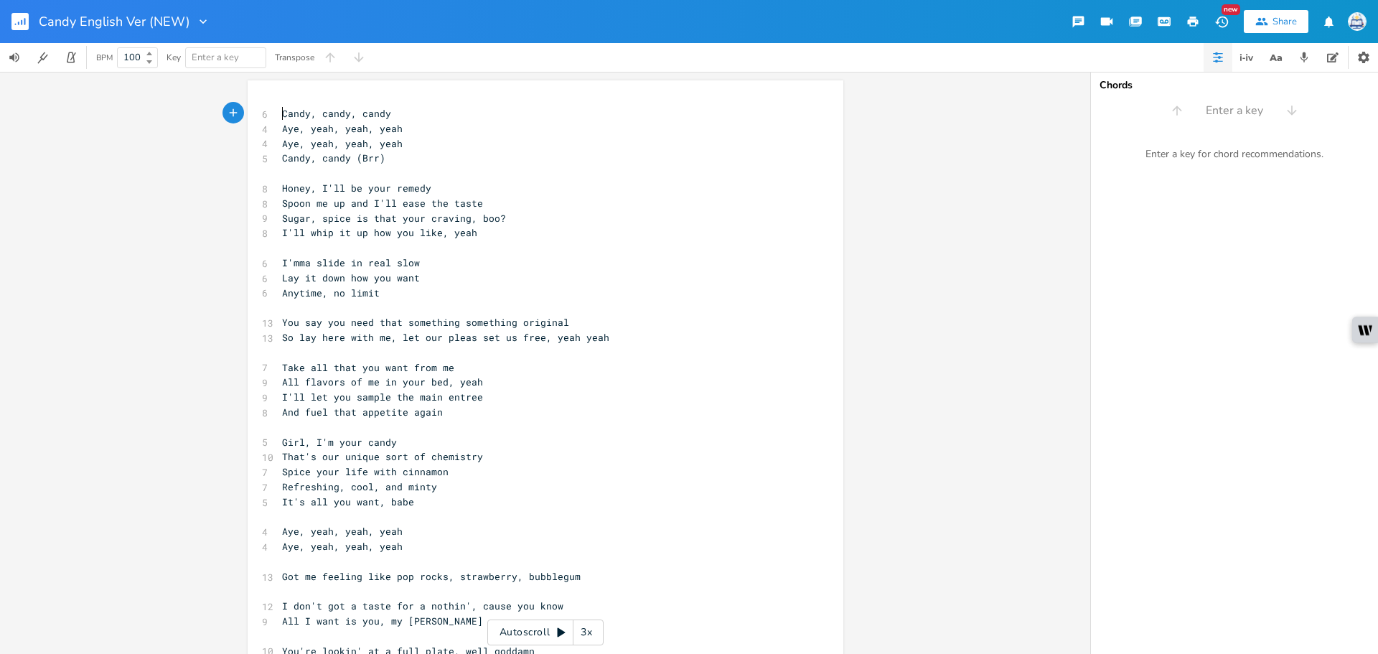
click at [282, 110] on span "Candy, candy, candy" at bounding box center [336, 113] width 109 height 13
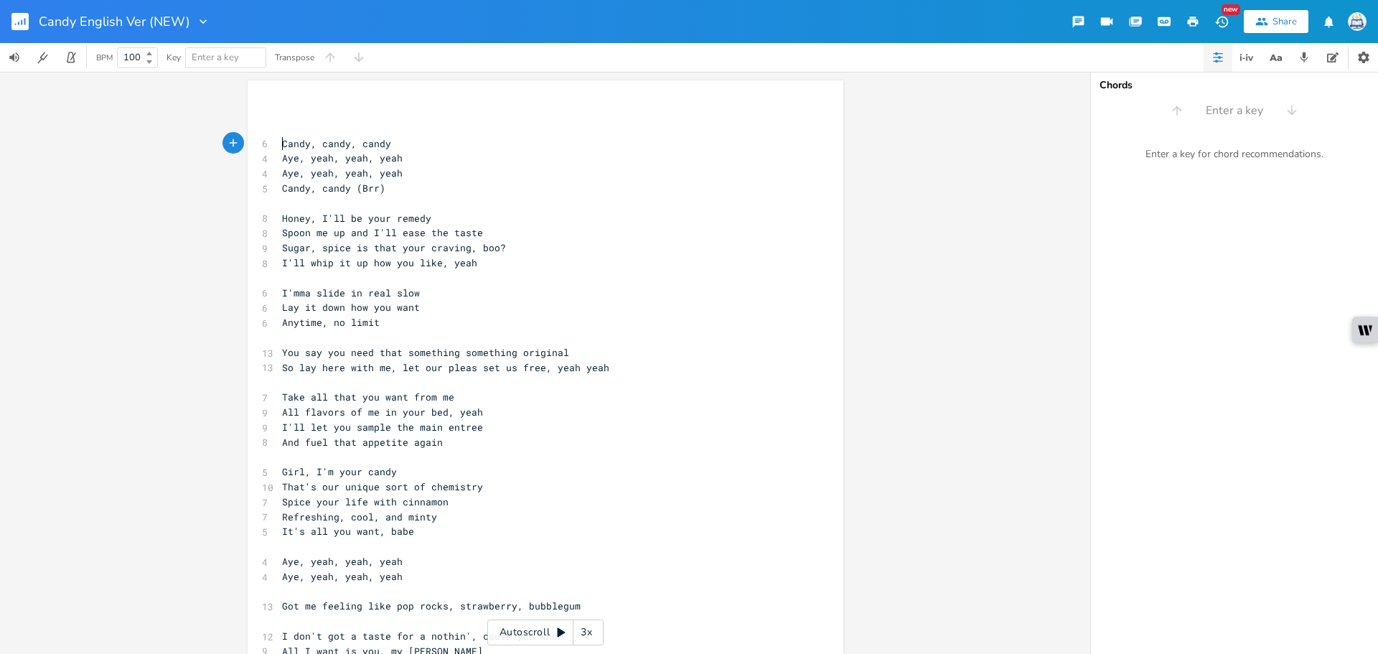
click at [314, 108] on pre "​" at bounding box center [538, 113] width 518 height 15
paste textarea "d"
drag, startPoint x: 441, startPoint y: 412, endPoint x: 248, endPoint y: 412, distance: 193.1
click at [248, 412] on div "All flavors of me in your bed x 9 All flavors of me in your bed, yeah ​ 6 Candy…" at bounding box center [546, 610] width 596 height 1061
type textarea "Which fa"
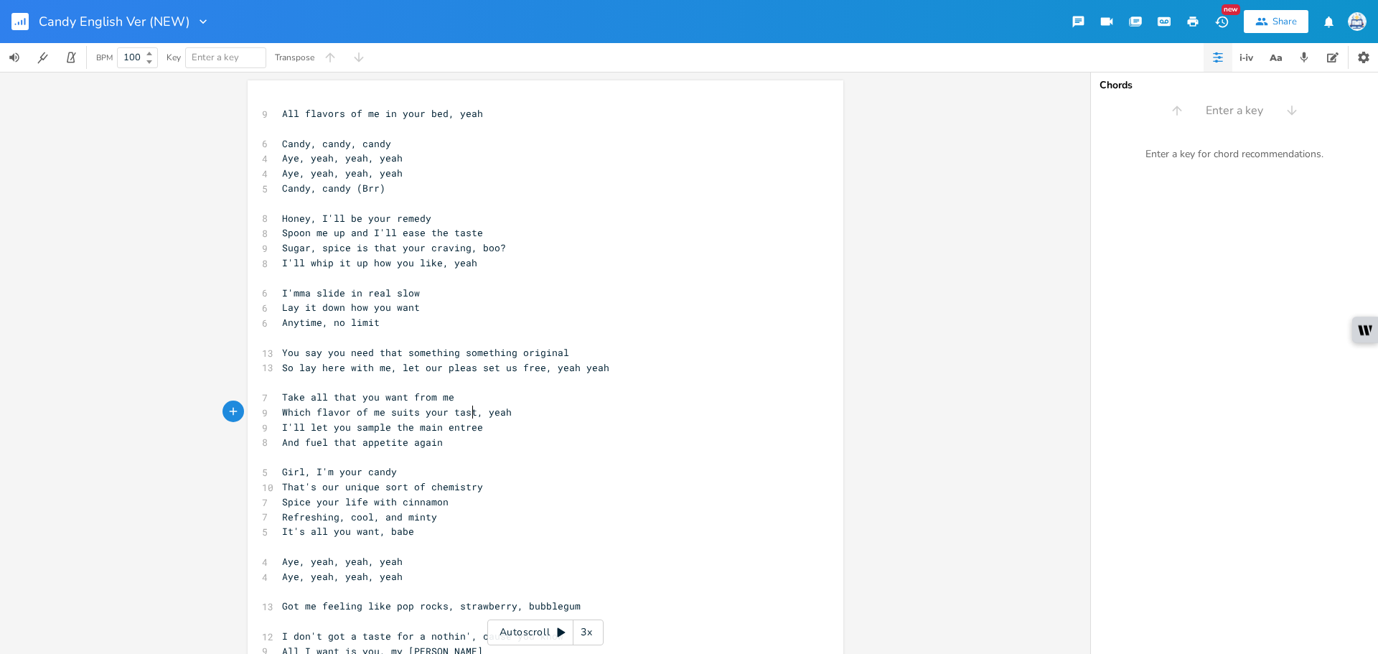
scroll to position [0, 115]
type textarea "lavor of me suits your taste"
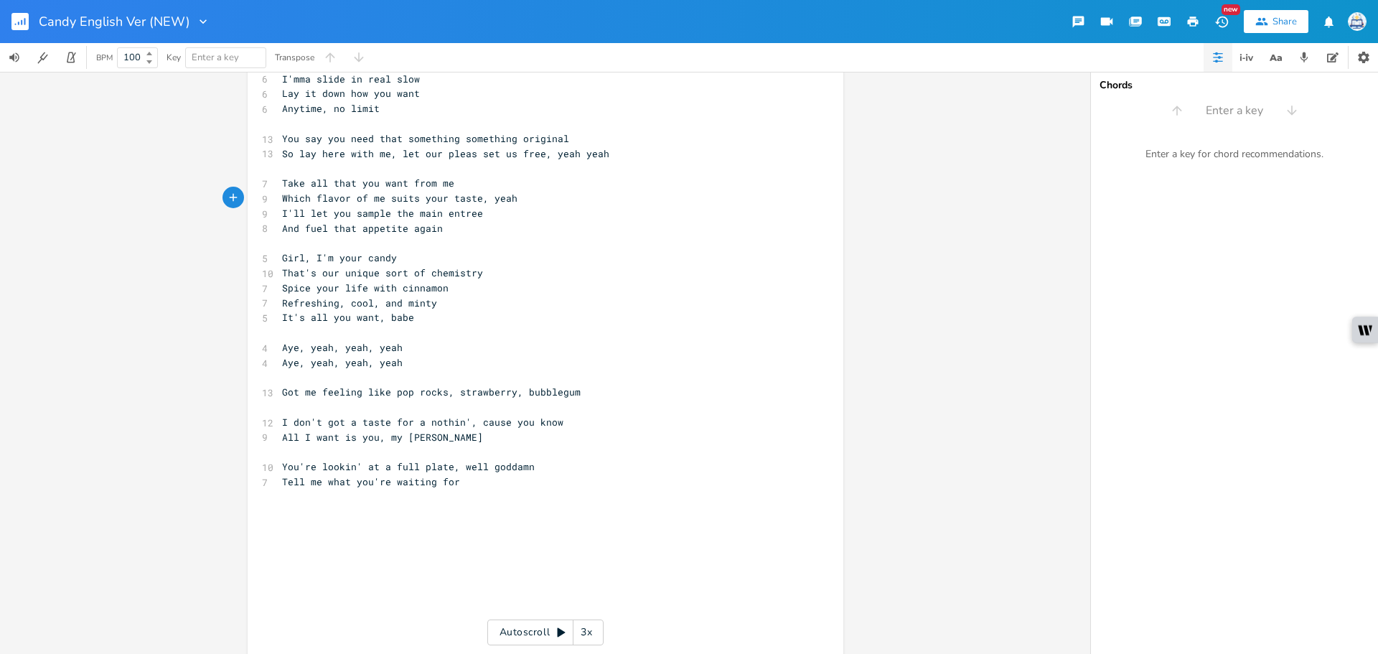
scroll to position [215, 0]
